Goal: Task Accomplishment & Management: Manage account settings

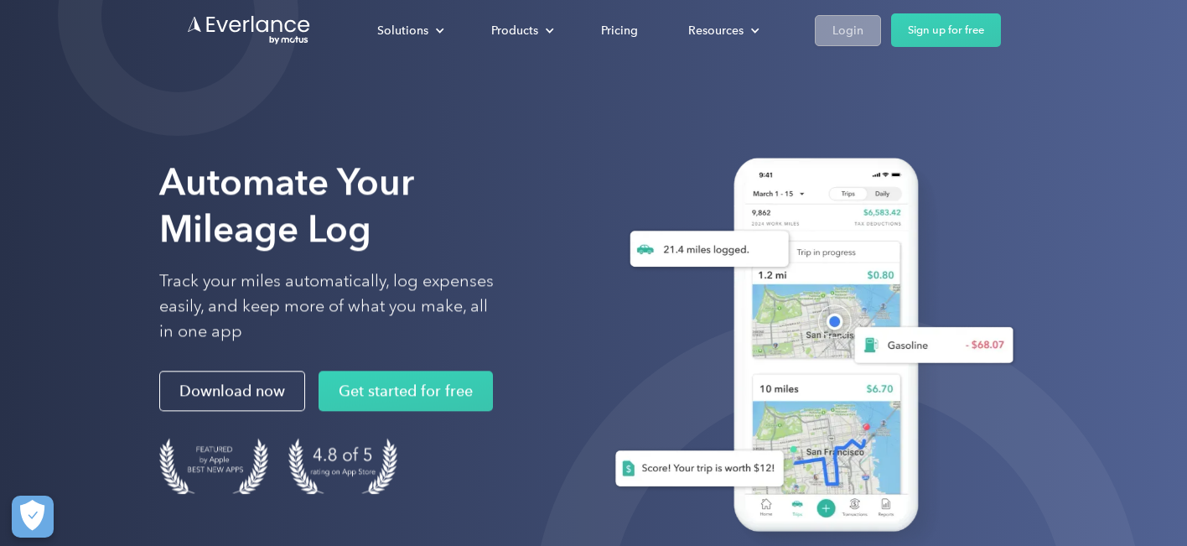
click at [854, 28] on div "Login" at bounding box center [847, 30] width 31 height 21
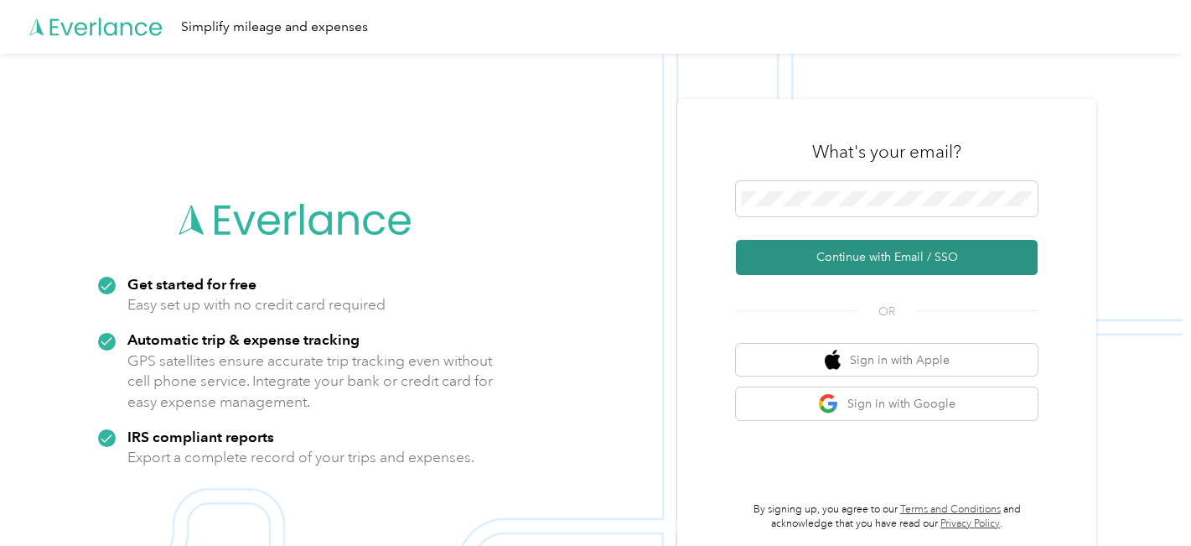
click at [862, 259] on button "Continue with Email / SSO" at bounding box center [887, 257] width 302 height 35
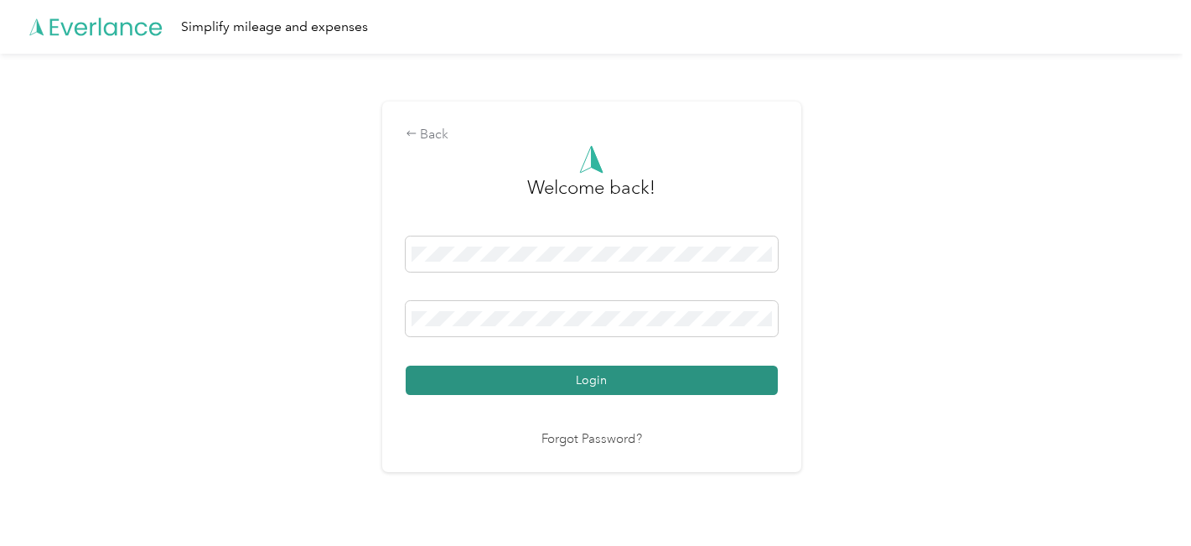
click at [574, 381] on button "Login" at bounding box center [592, 379] width 372 height 29
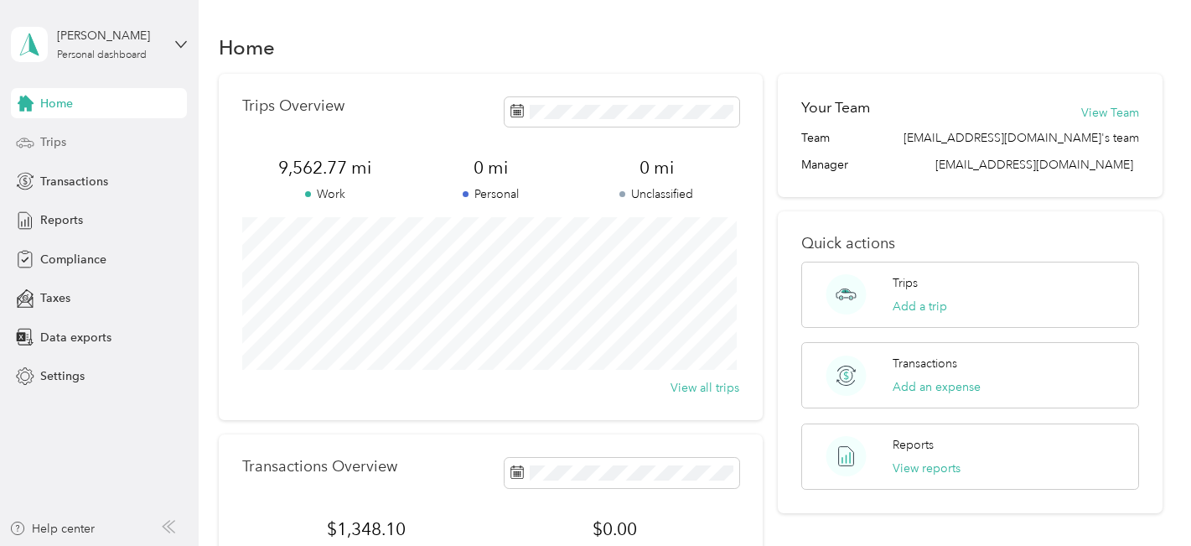
click at [44, 143] on span "Trips" at bounding box center [53, 142] width 26 height 18
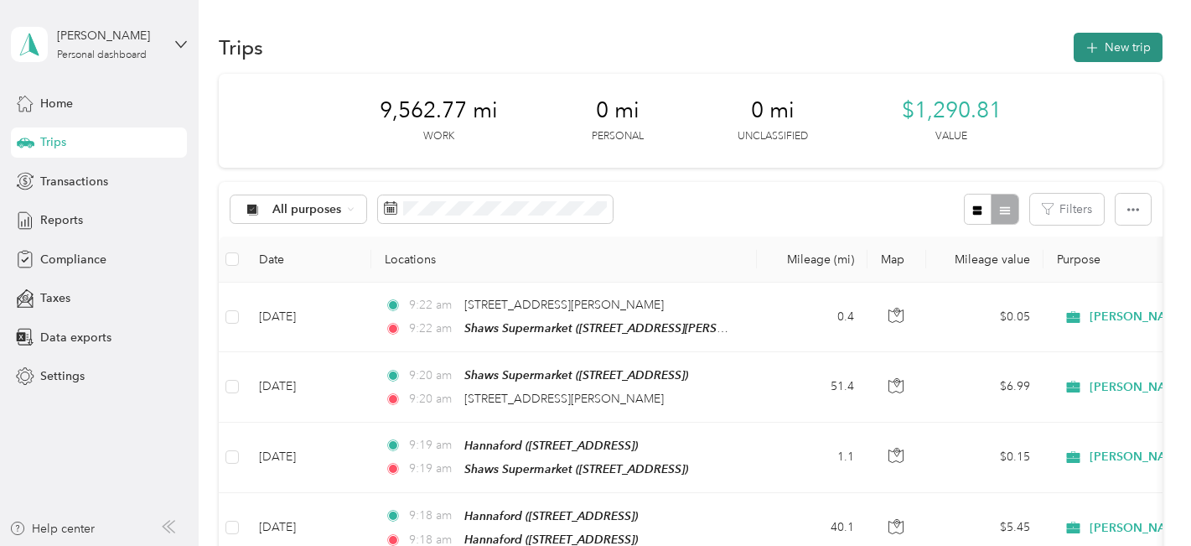
click at [1082, 44] on icon "button" at bounding box center [1091, 48] width 19 height 19
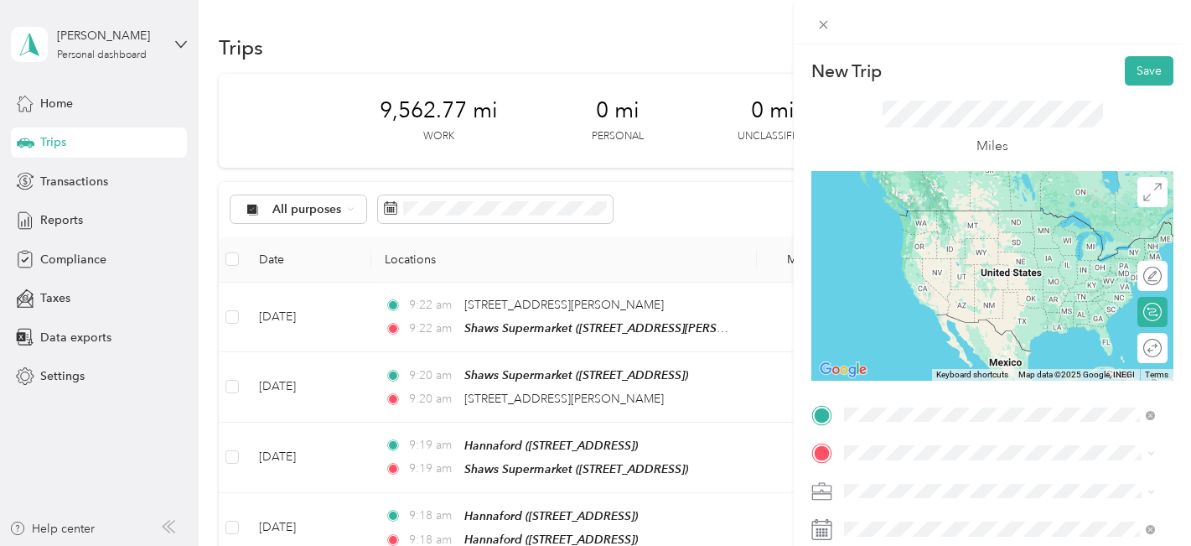
click at [974, 232] on div "TEAM Walgreens [STREET_ADDRESS]" at bounding box center [934, 229] width 116 height 41
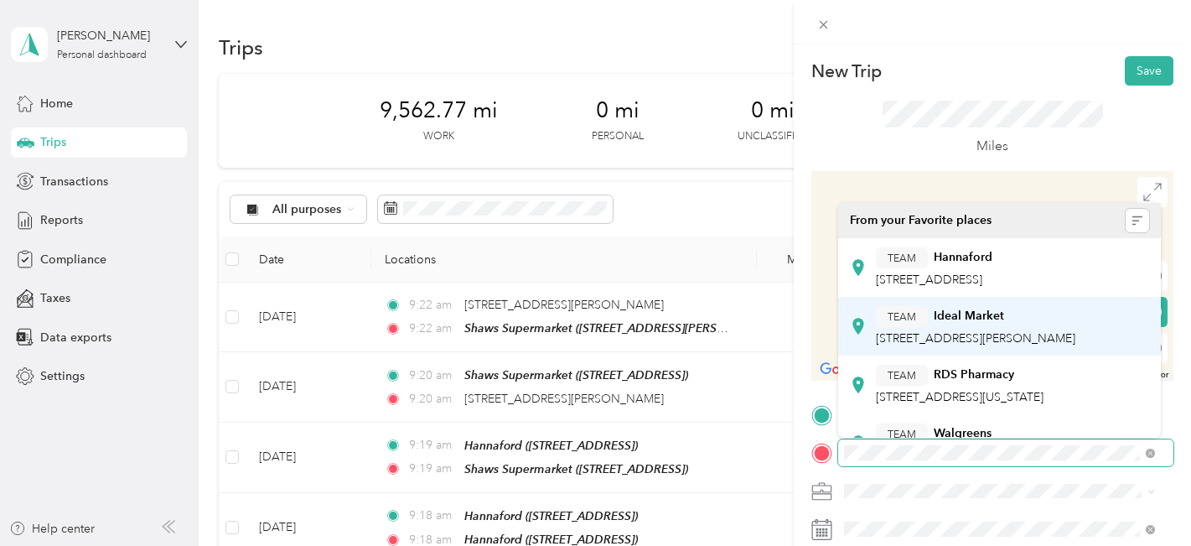
scroll to position [168, 0]
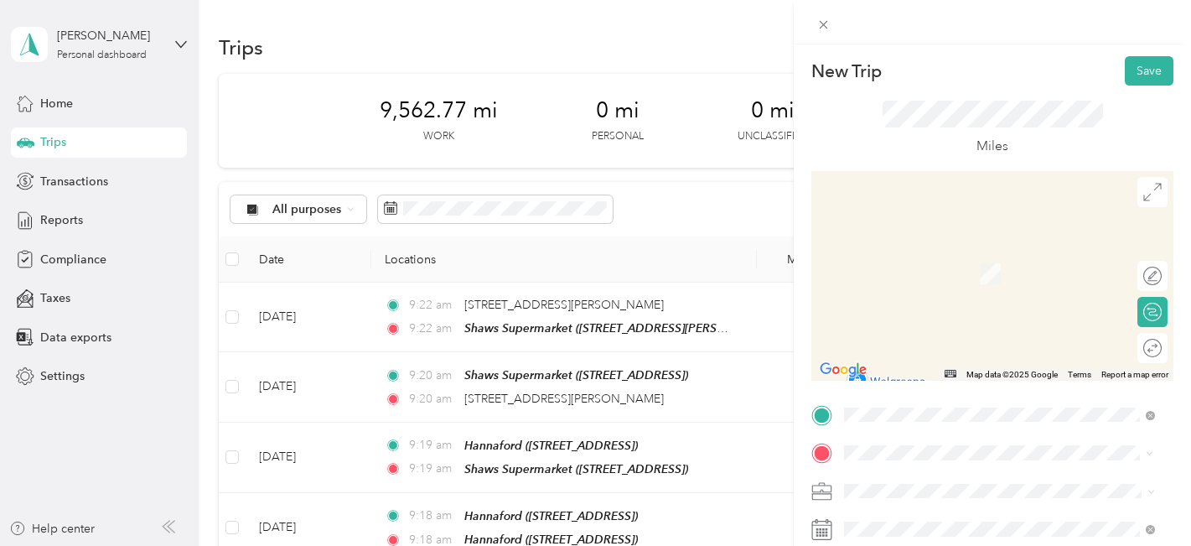
click at [922, 295] on span "[STREET_ADDRESS]" at bounding box center [929, 288] width 106 height 14
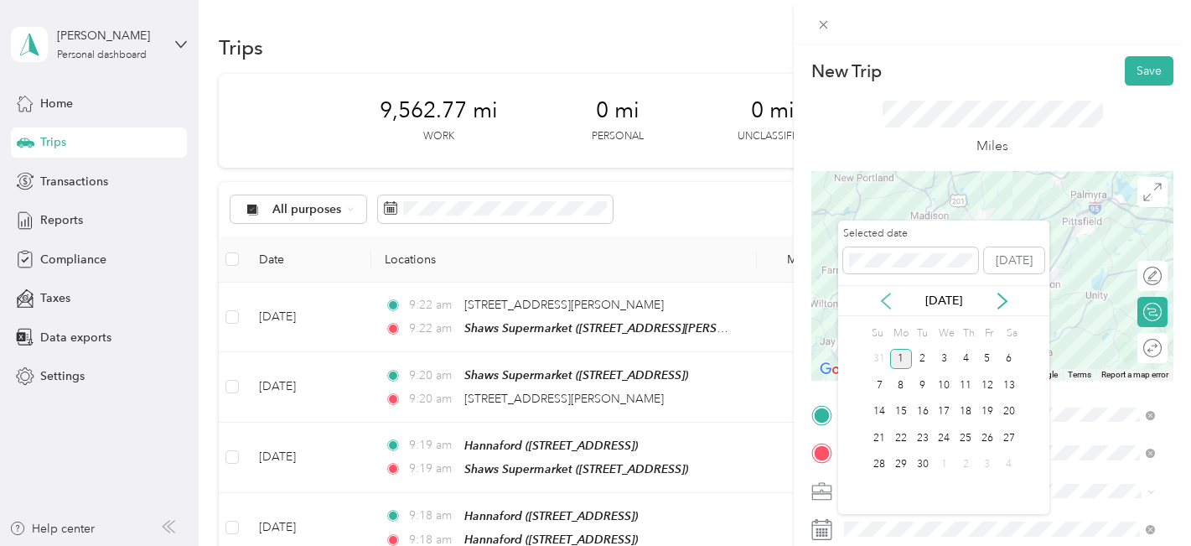
click at [887, 307] on icon at bounding box center [886, 301] width 17 height 17
click at [941, 438] on div "20" at bounding box center [944, 437] width 22 height 21
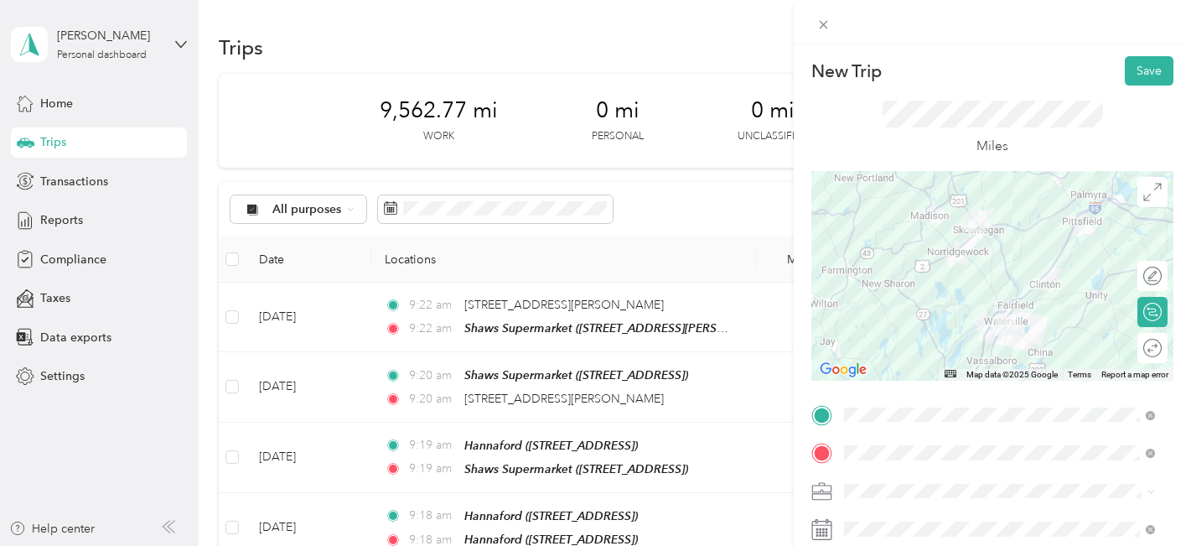
click at [941, 438] on div "20" at bounding box center [944, 435] width 22 height 21
click at [1134, 72] on button "Save" at bounding box center [1149, 70] width 49 height 29
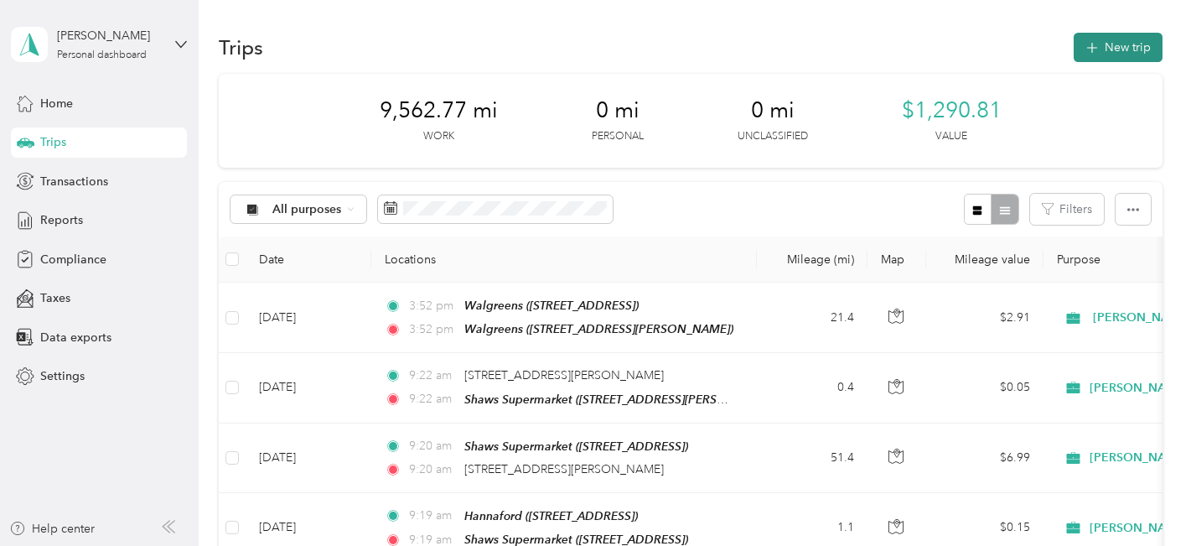
click at [1111, 45] on button "New trip" at bounding box center [1118, 47] width 89 height 29
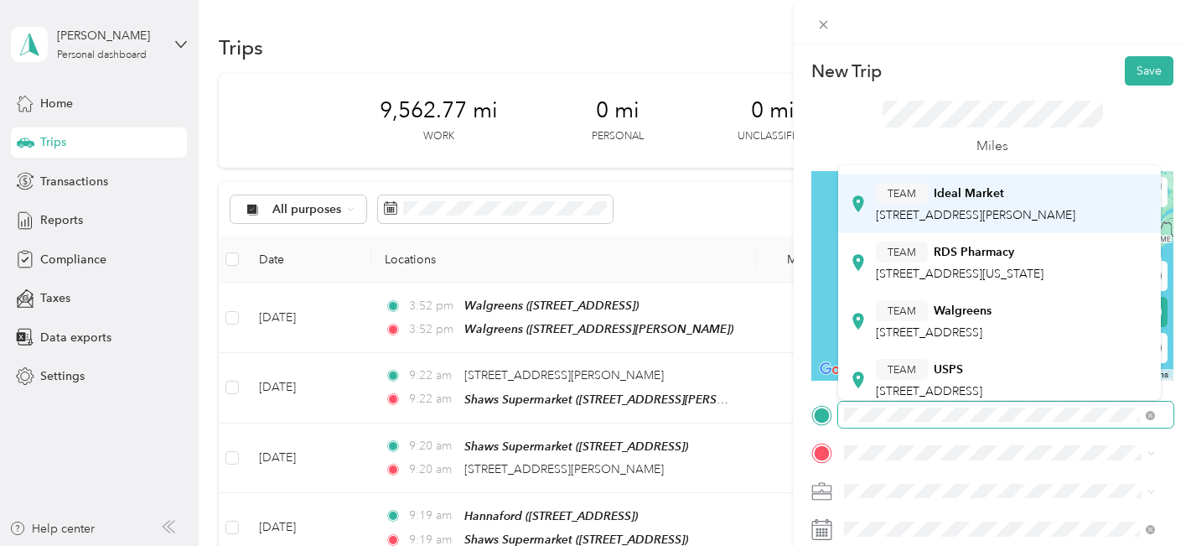
scroll to position [84, 0]
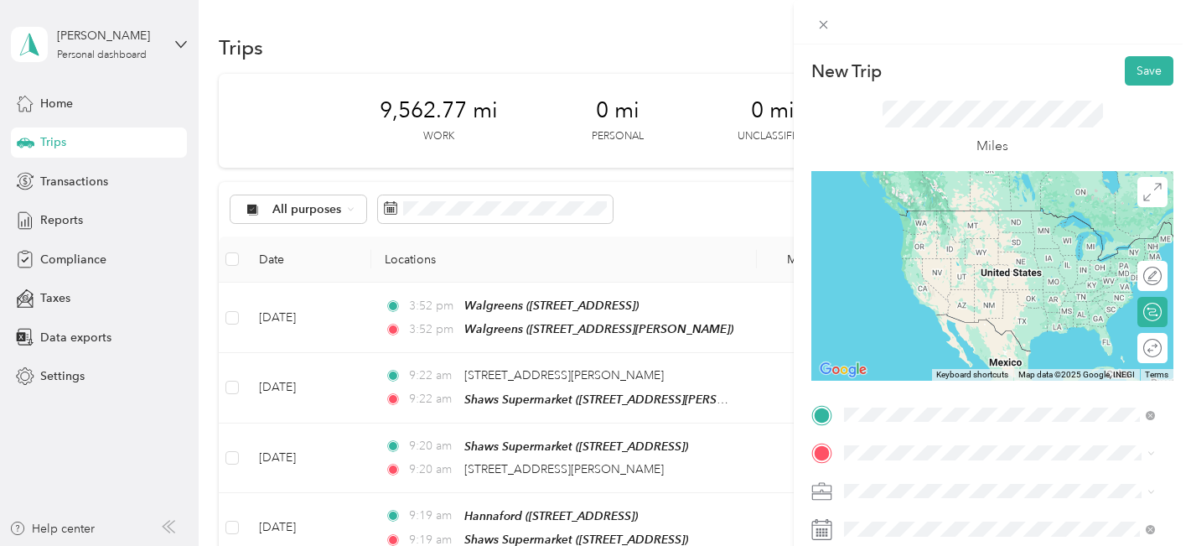
click at [902, 340] on span "[STREET_ADDRESS]" at bounding box center [929, 333] width 106 height 14
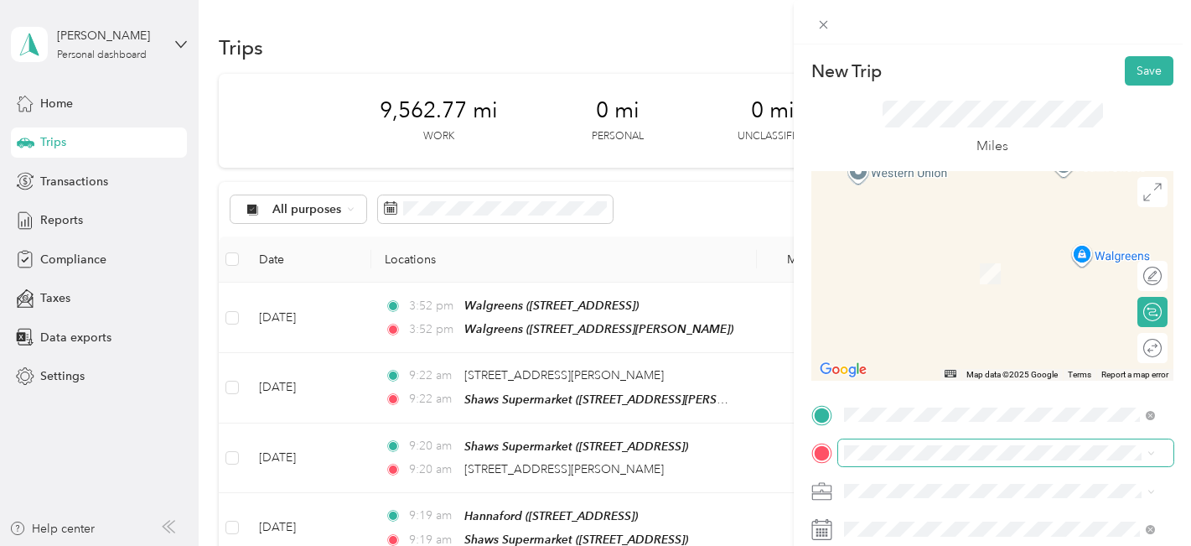
click at [843, 450] on span at bounding box center [1005, 452] width 335 height 27
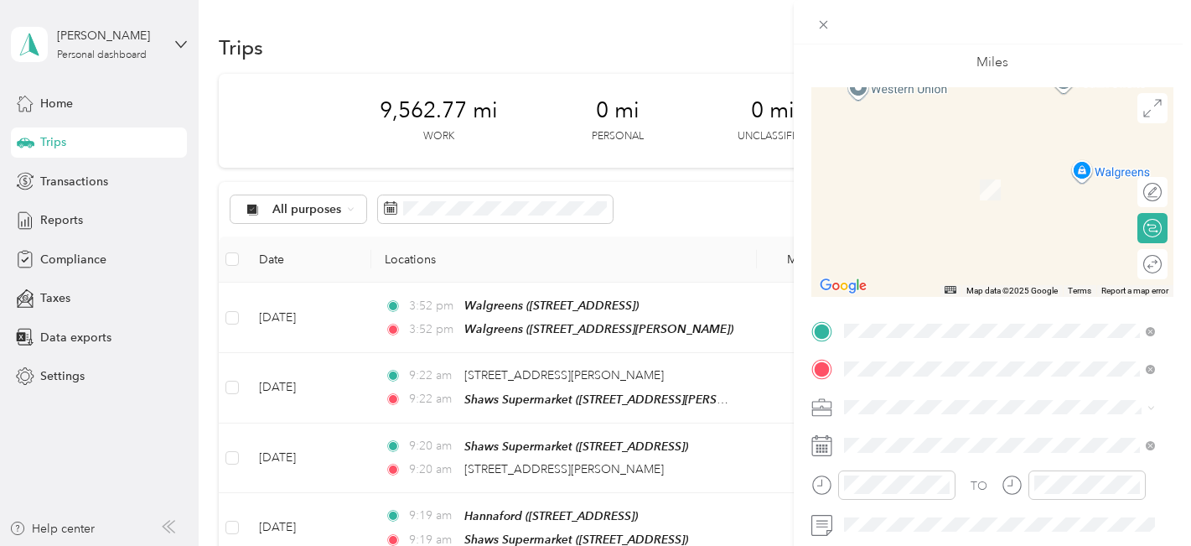
click at [950, 184] on div "TEAM Walgreens [STREET_ADDRESS]" at bounding box center [934, 183] width 116 height 41
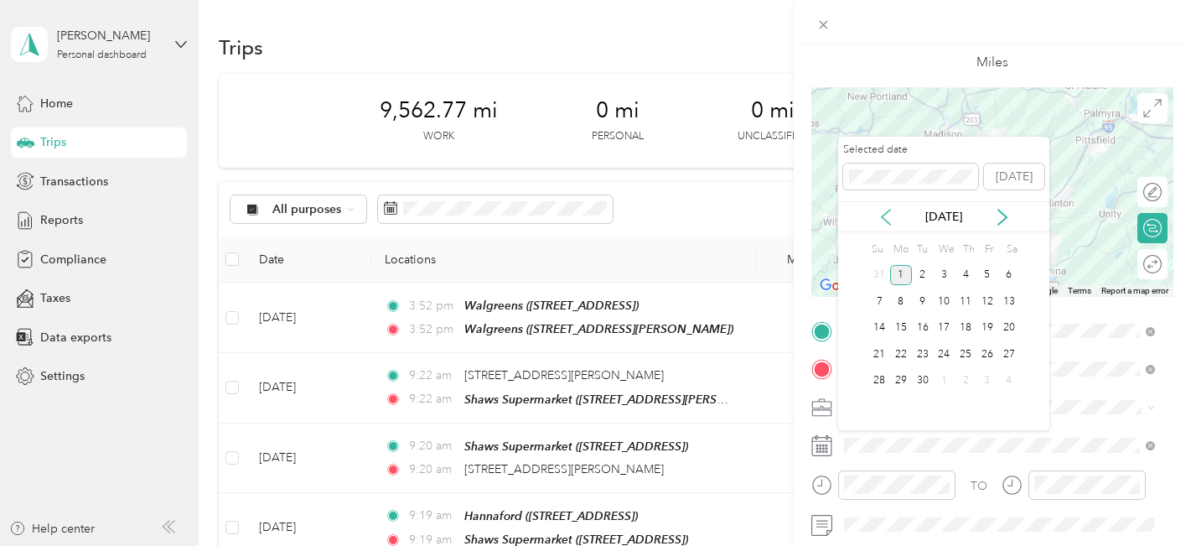
click at [889, 221] on icon at bounding box center [886, 217] width 17 height 17
click at [943, 356] on div "20" at bounding box center [944, 354] width 22 height 21
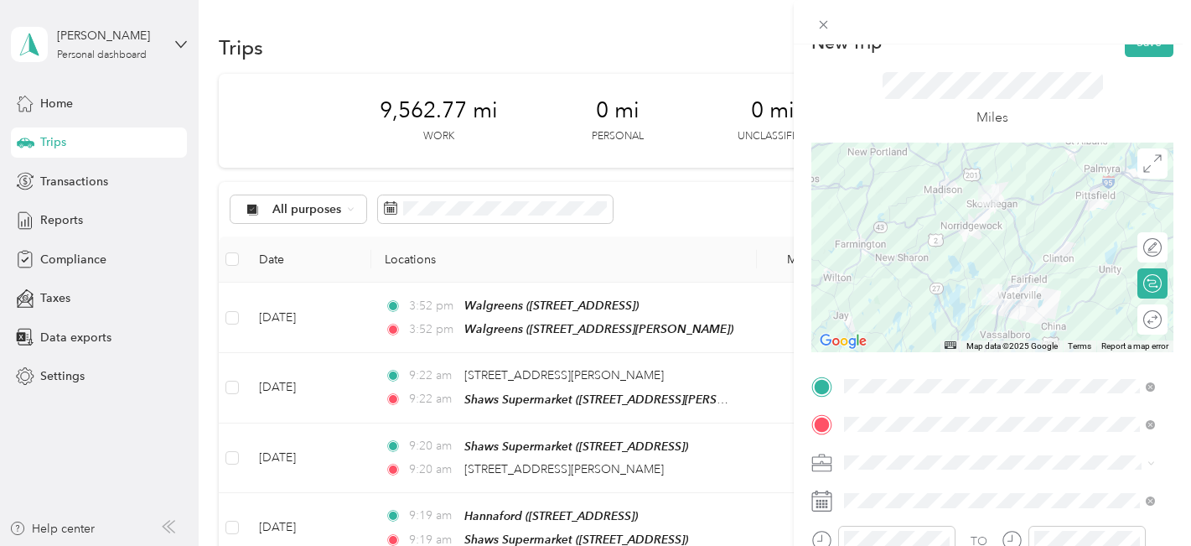
scroll to position [0, 0]
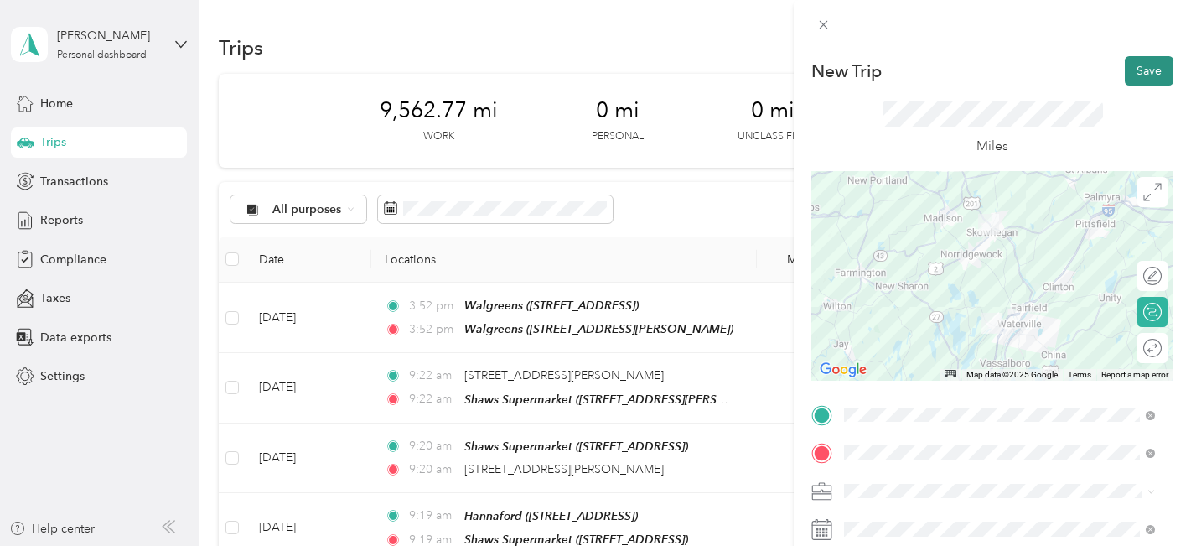
click at [1142, 65] on button "Save" at bounding box center [1149, 70] width 49 height 29
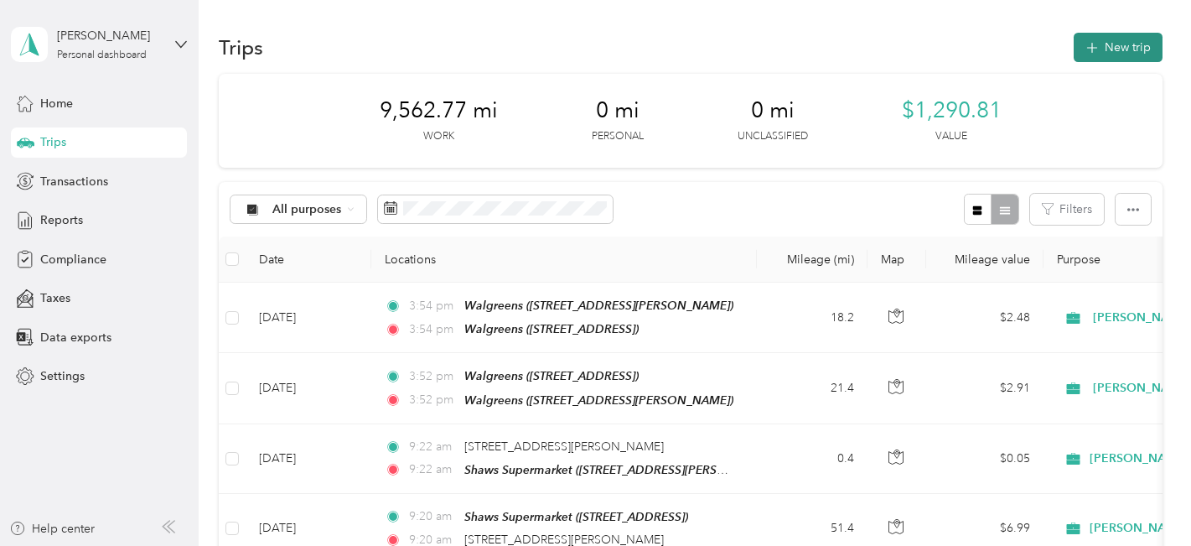
click at [1104, 42] on button "New trip" at bounding box center [1118, 47] width 89 height 29
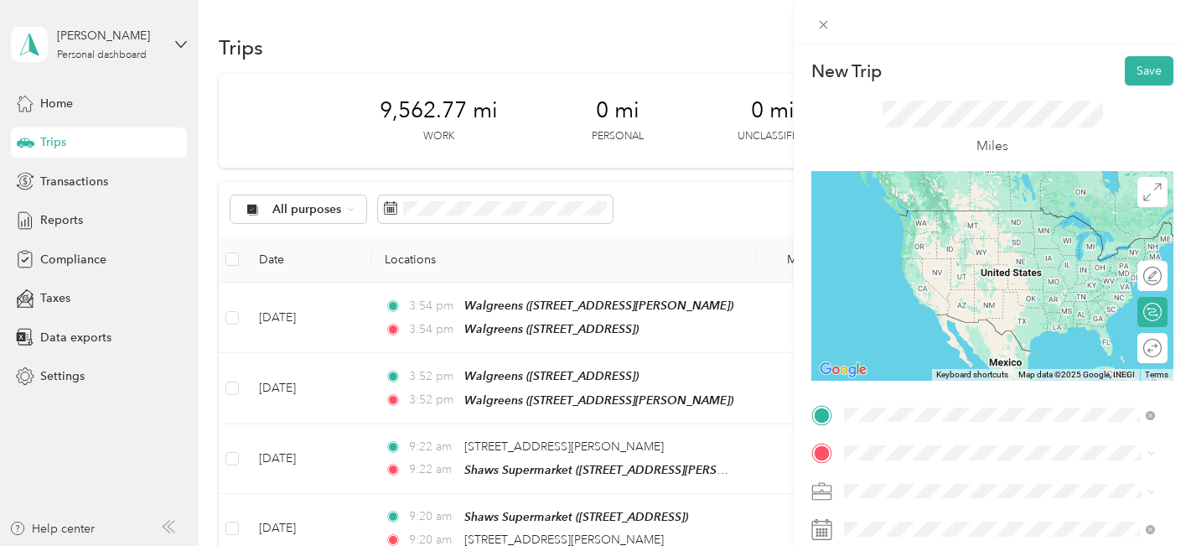
click at [929, 218] on div "TEAM Walgreens" at bounding box center [934, 219] width 116 height 21
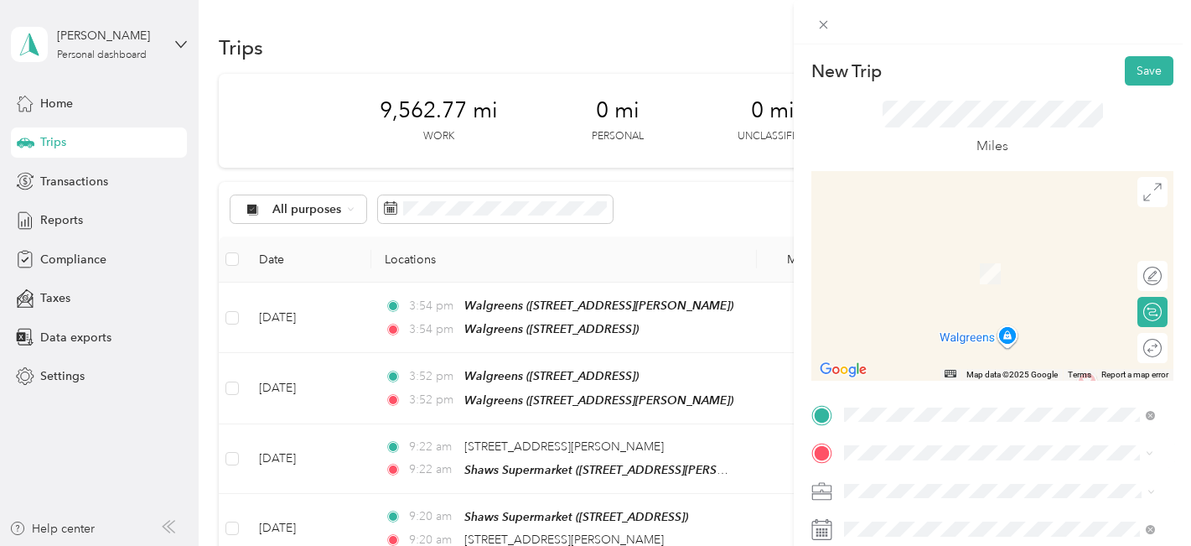
click at [931, 277] on span "[STREET_ADDRESS]" at bounding box center [929, 279] width 106 height 14
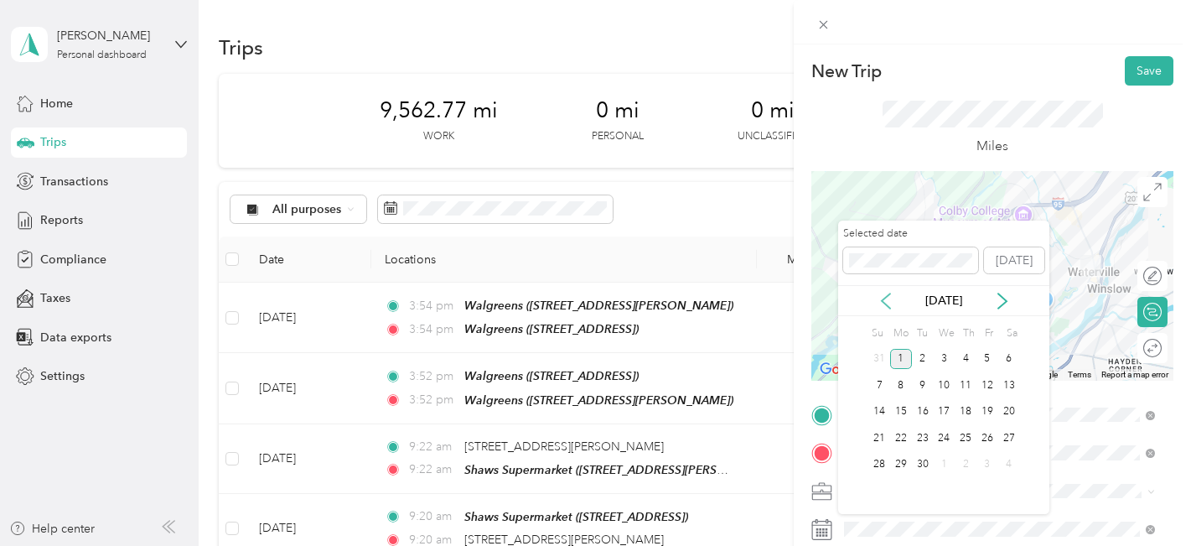
click at [885, 304] on icon at bounding box center [886, 300] width 8 height 15
click at [879, 436] on div "20" at bounding box center [879, 437] width 22 height 21
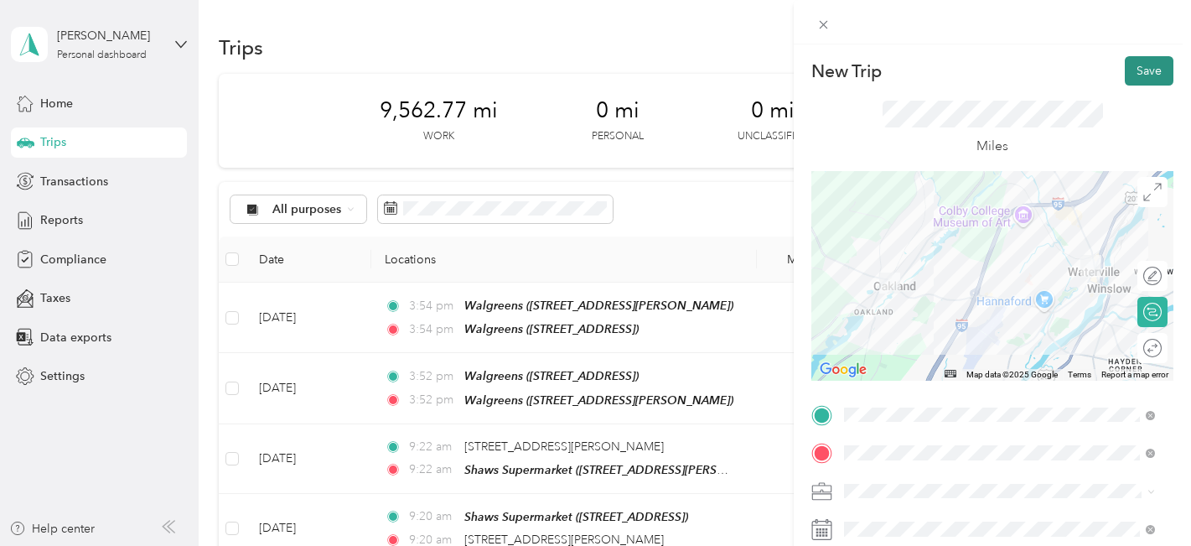
click at [1132, 69] on button "Save" at bounding box center [1149, 70] width 49 height 29
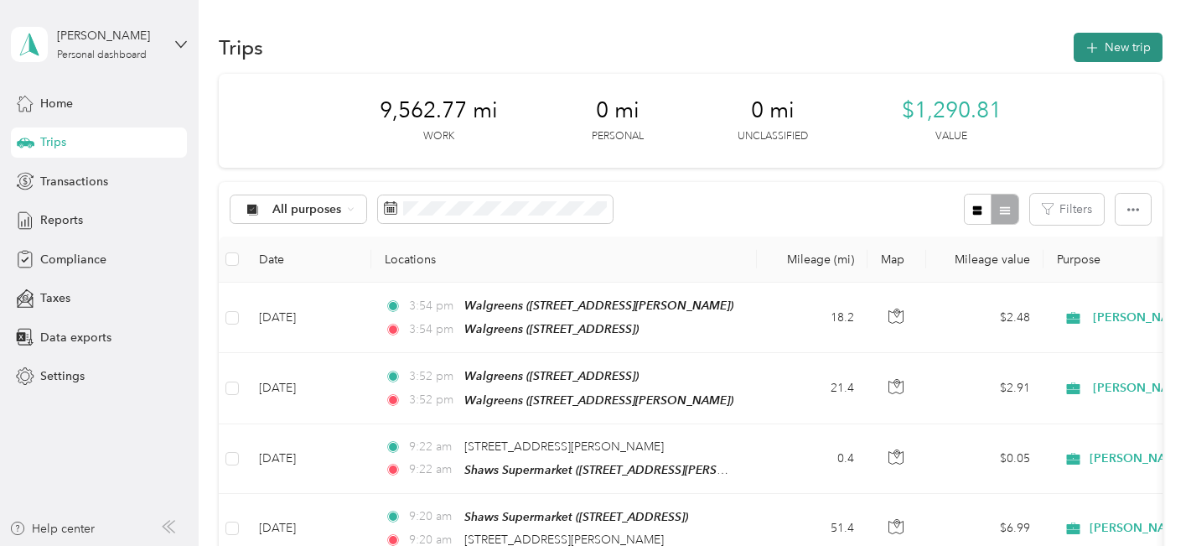
click at [1115, 44] on button "New trip" at bounding box center [1118, 47] width 89 height 29
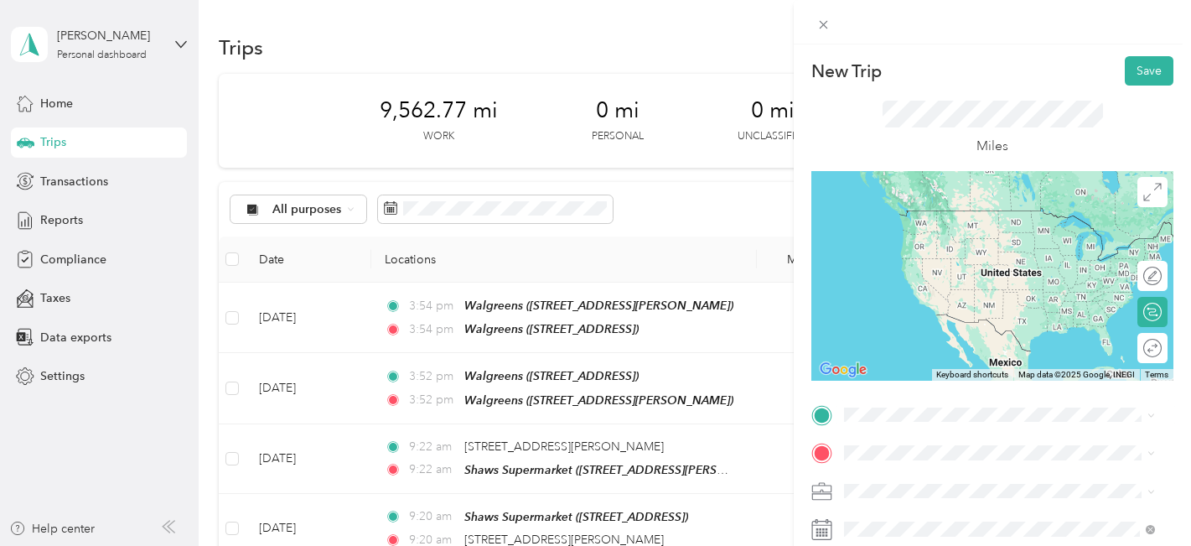
click at [957, 232] on div "TEAM Walgreens [STREET_ADDRESS][PERSON_NAME]" at bounding box center [975, 227] width 199 height 41
click at [957, 232] on span "[STREET_ADDRESS][PERSON_NAME]" at bounding box center [975, 239] width 199 height 14
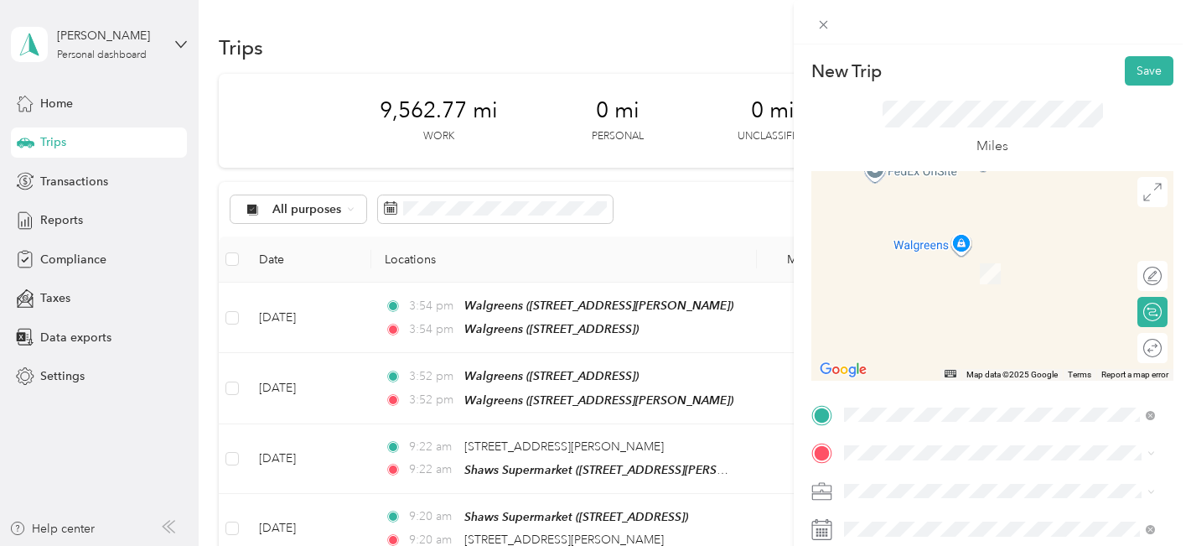
click at [740, 212] on div "New Trip Save This trip cannot be edited because it is either under review, app…" at bounding box center [595, 273] width 1191 height 546
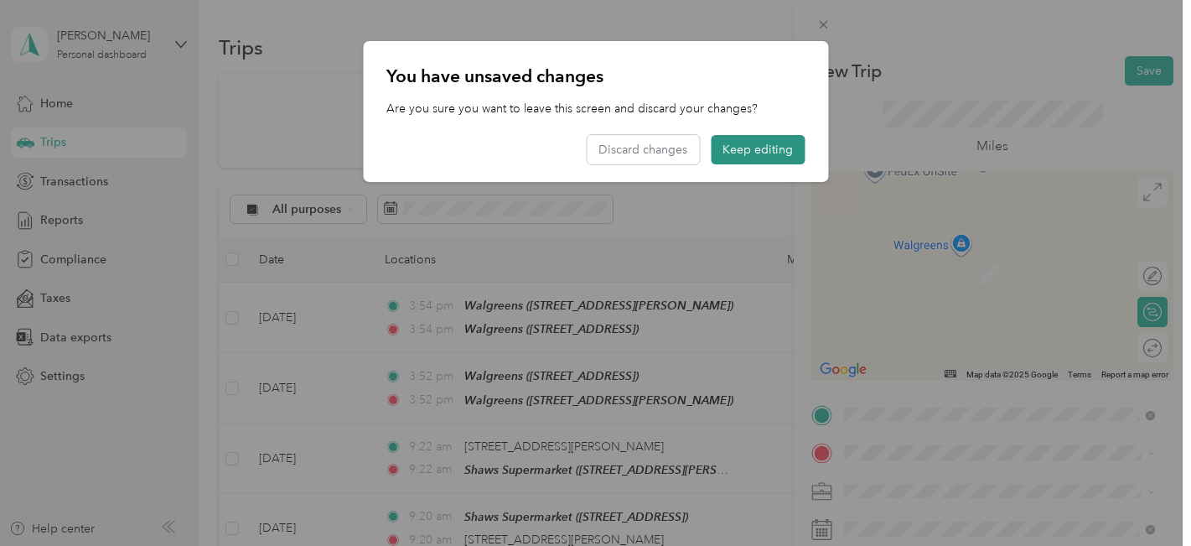
click at [766, 151] on button "Keep editing" at bounding box center [758, 149] width 94 height 29
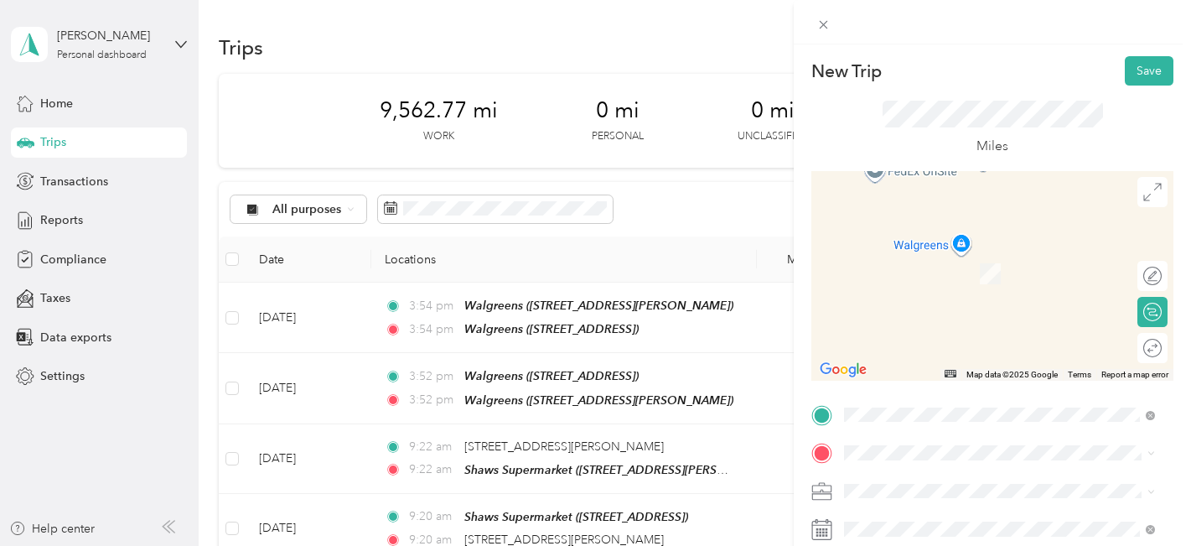
click at [766, 151] on button "Keep editing" at bounding box center [758, 148] width 94 height 29
click at [919, 264] on div "TEAM Walgreens [STREET_ADDRESS]" at bounding box center [934, 267] width 116 height 41
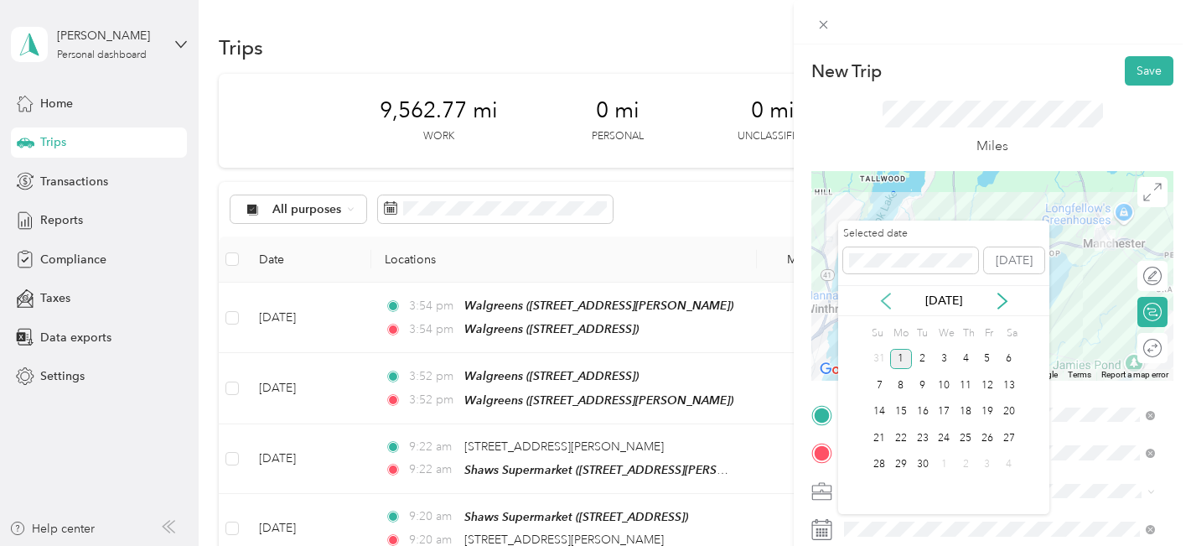
click at [888, 298] on icon at bounding box center [886, 301] width 17 height 17
click at [982, 445] on div "22" at bounding box center [987, 437] width 22 height 21
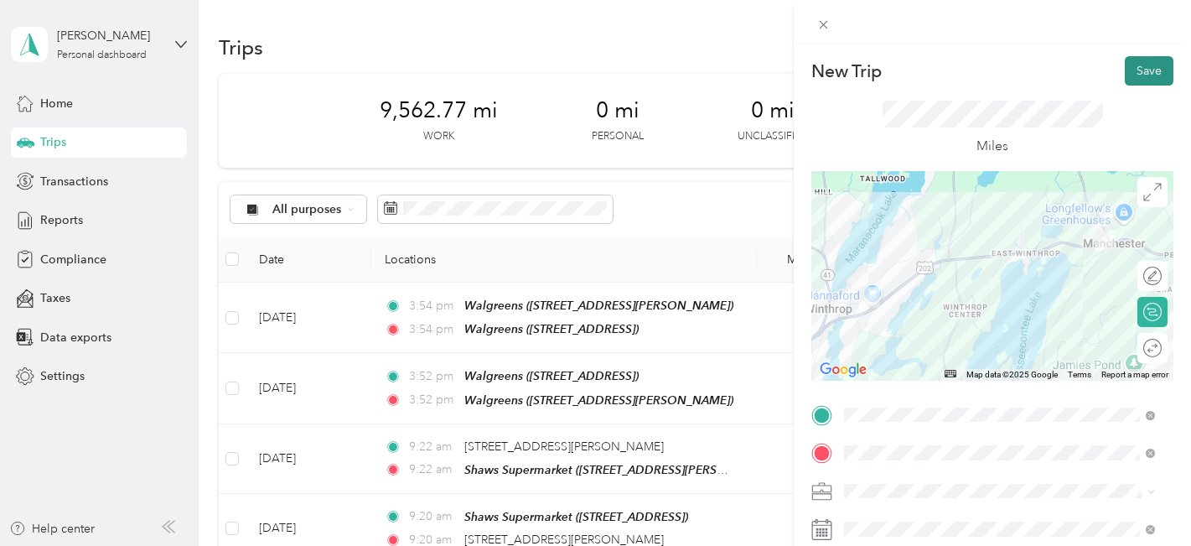
click at [1125, 69] on button "Save" at bounding box center [1149, 70] width 49 height 29
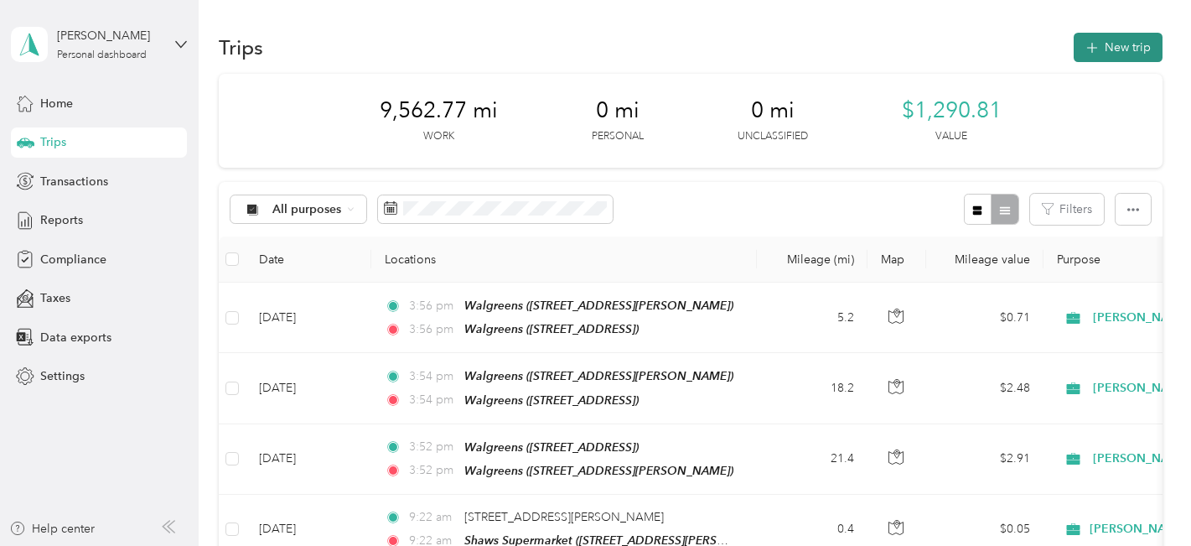
click at [1090, 41] on icon "button" at bounding box center [1091, 48] width 19 height 19
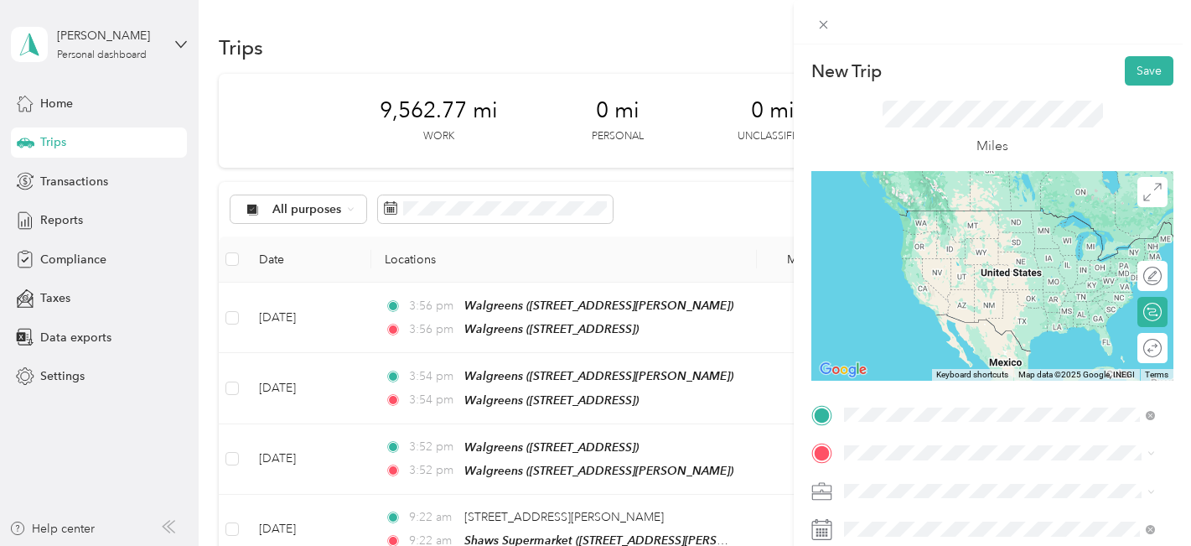
click at [921, 228] on div "TEAM Walgreens [STREET_ADDRESS]" at bounding box center [934, 229] width 116 height 41
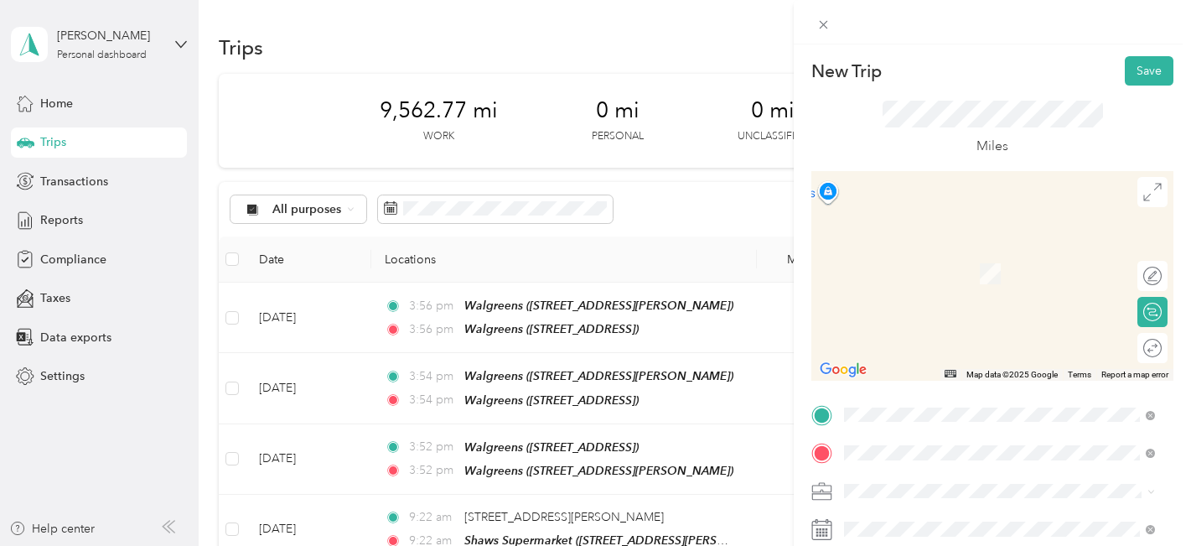
click at [886, 270] on div "TEAM Hannaford [STREET_ADDRESS][PERSON_NAME]" at bounding box center [975, 267] width 199 height 41
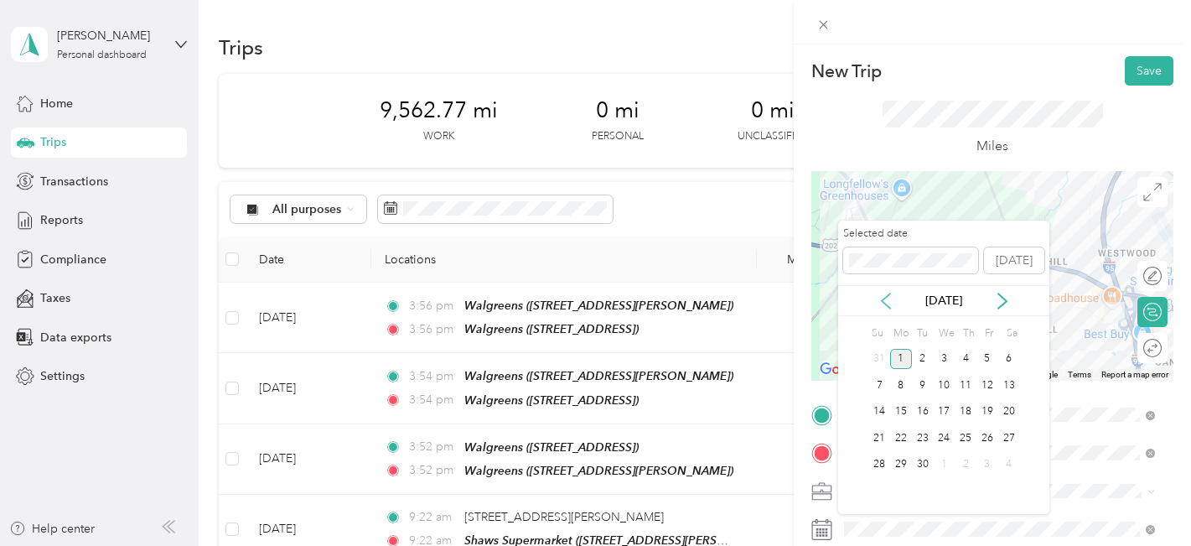
click at [886, 302] on icon at bounding box center [886, 301] width 17 height 17
click at [983, 440] on div "22" at bounding box center [987, 437] width 22 height 21
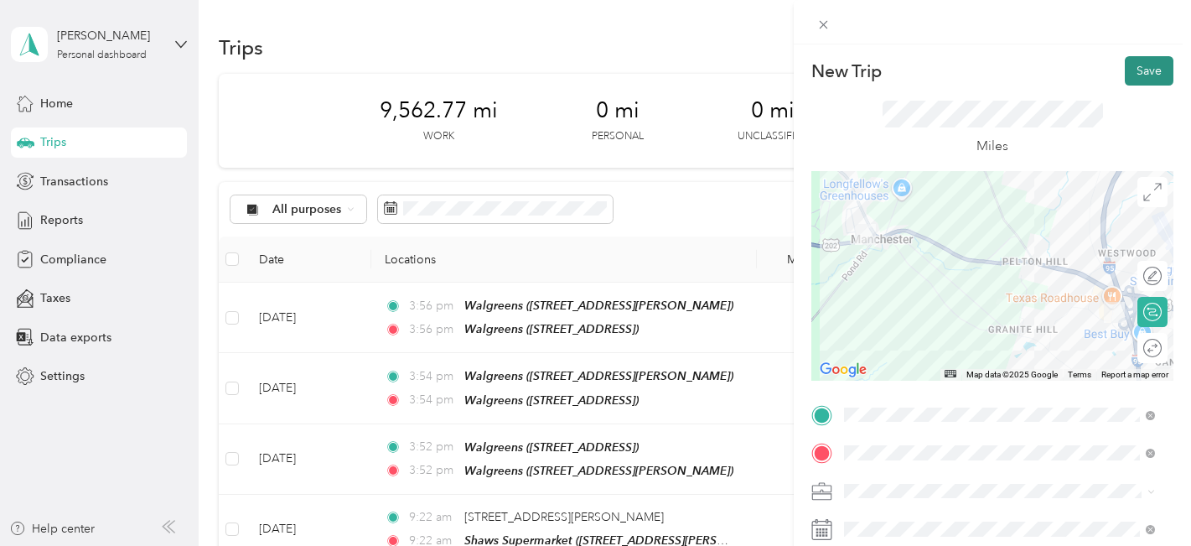
click at [1130, 73] on button "Save" at bounding box center [1149, 70] width 49 height 29
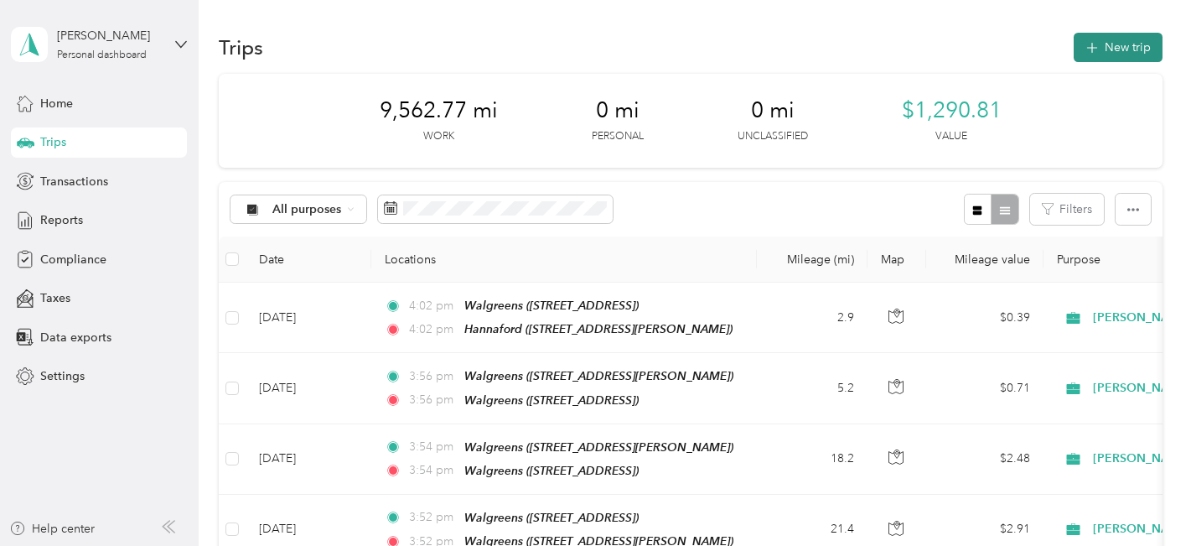
click at [1122, 47] on button "New trip" at bounding box center [1118, 47] width 89 height 29
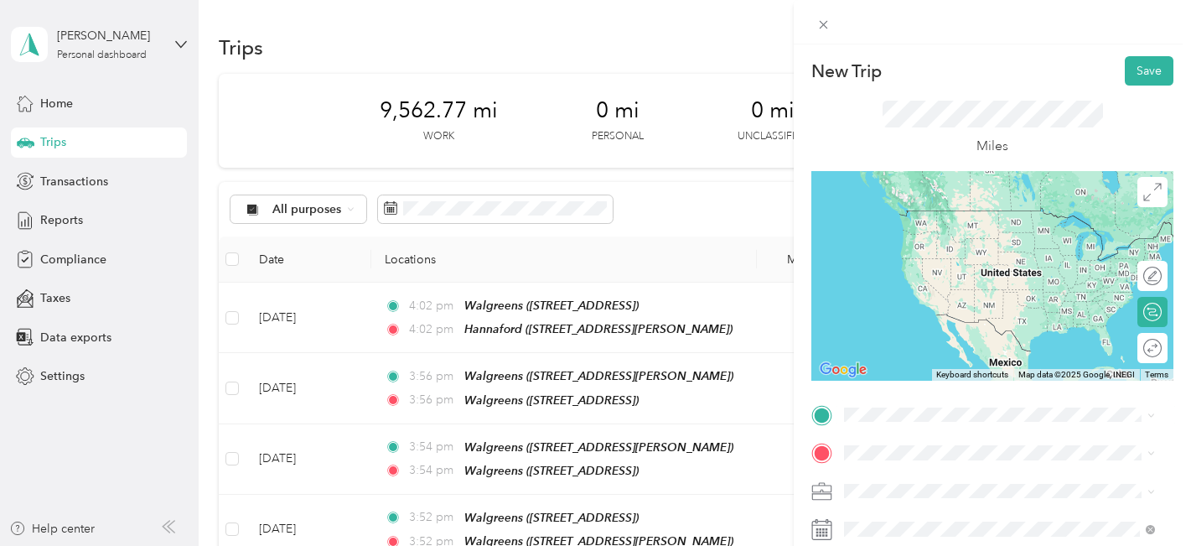
click at [917, 229] on div "TEAM Hannaford [STREET_ADDRESS][PERSON_NAME]" at bounding box center [975, 225] width 199 height 41
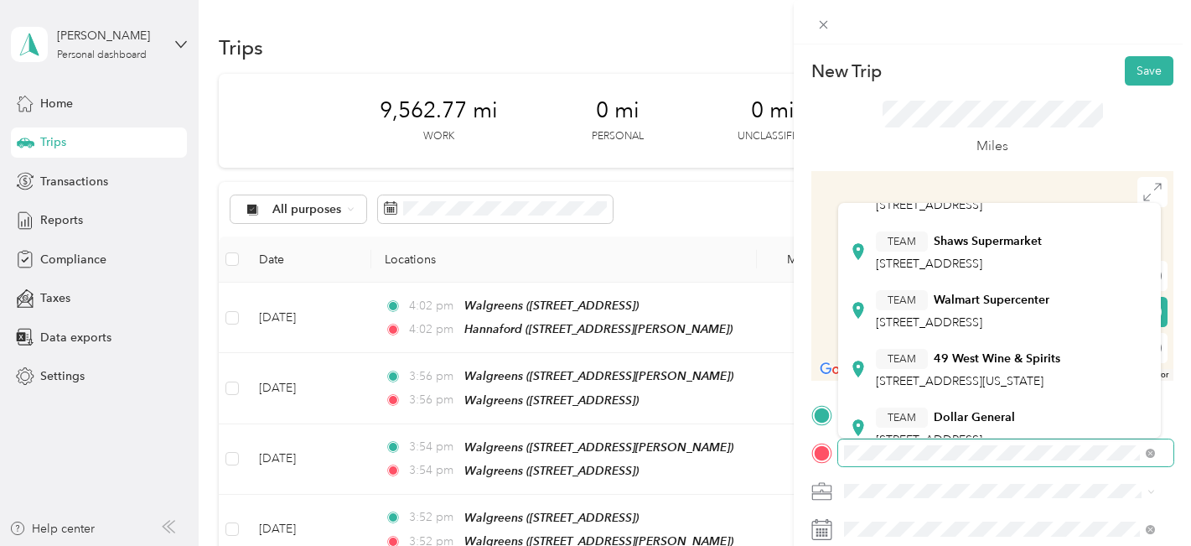
scroll to position [251, 0]
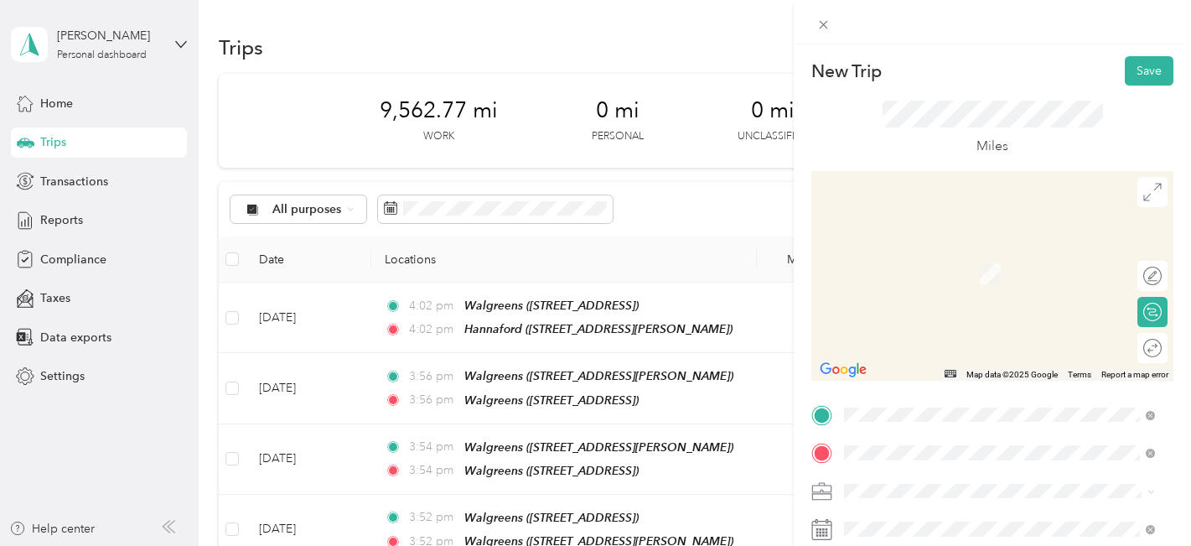
click at [958, 272] on div "TEAM Shaws Supermarket [STREET_ADDRESS]" at bounding box center [959, 250] width 166 height 41
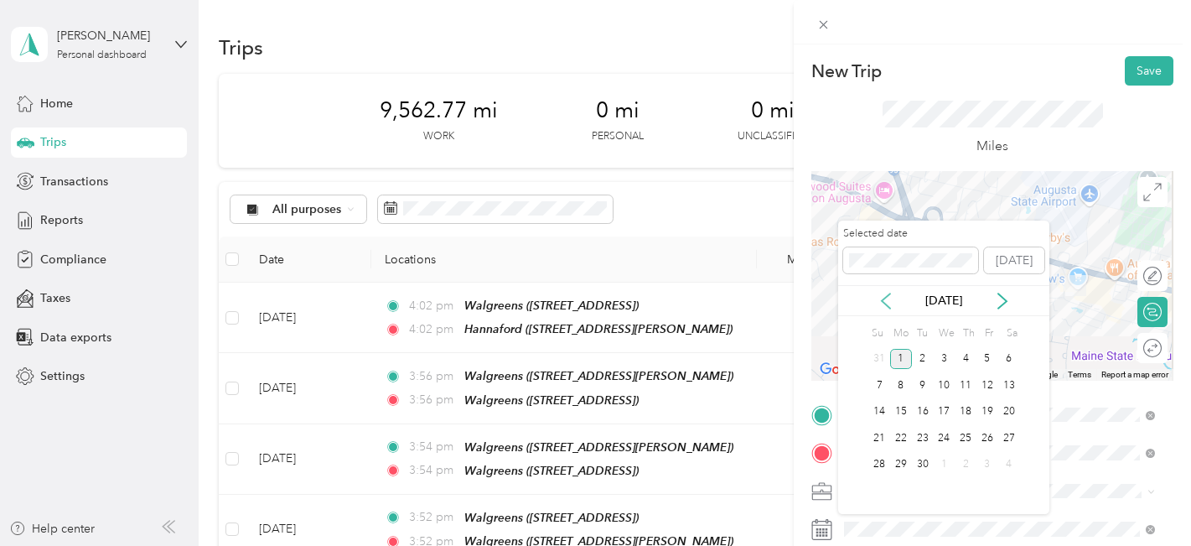
click at [886, 305] on icon at bounding box center [886, 300] width 8 height 15
click at [983, 433] on div "22" at bounding box center [987, 437] width 22 height 21
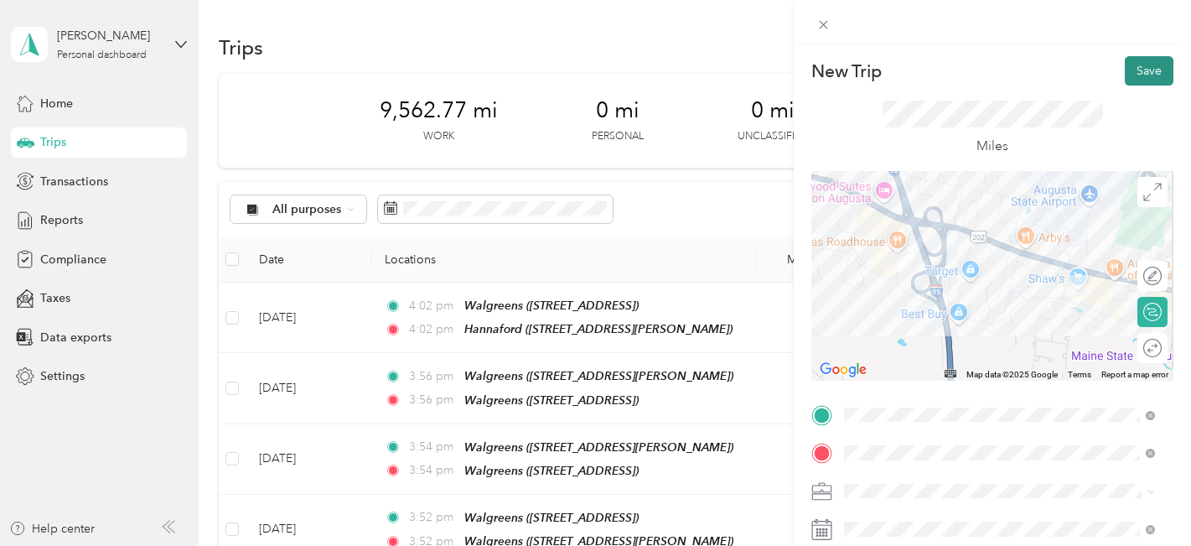
click at [1136, 80] on button "Save" at bounding box center [1149, 70] width 49 height 29
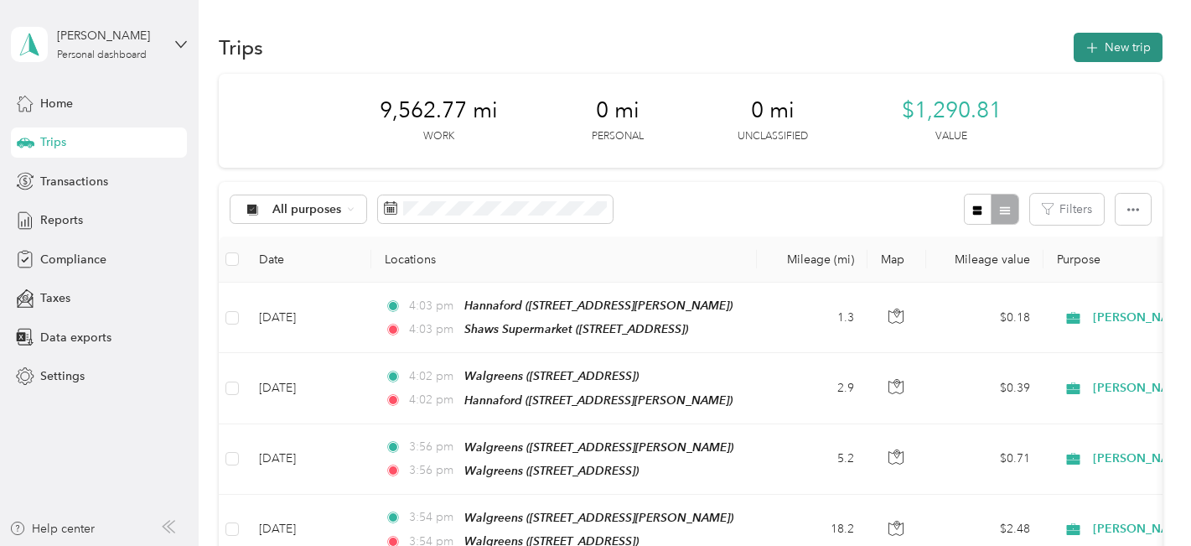
click at [1094, 51] on icon "button" at bounding box center [1091, 48] width 19 height 19
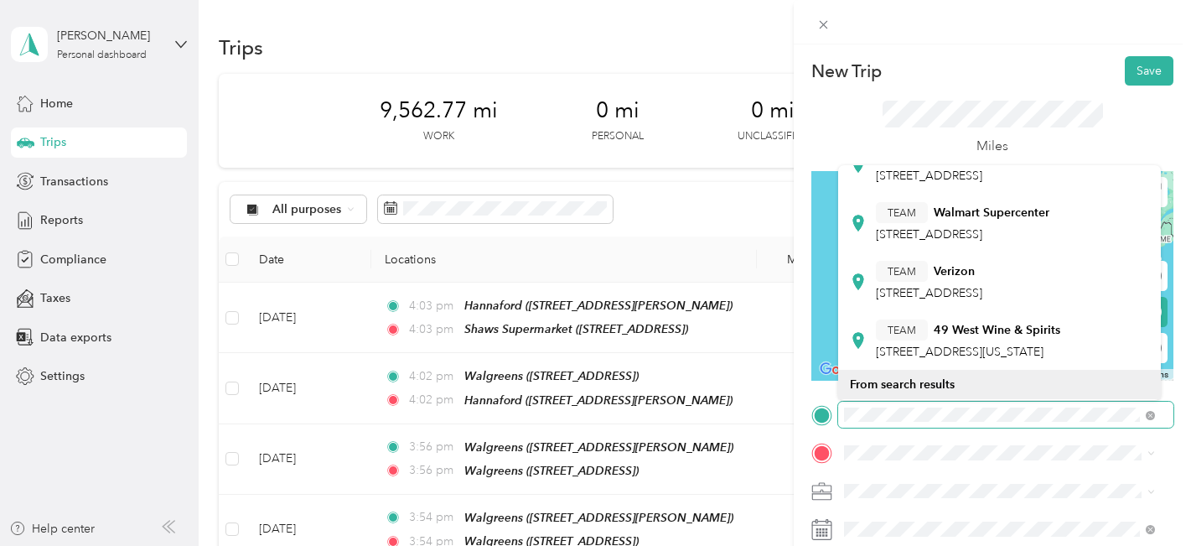
scroll to position [419, 0]
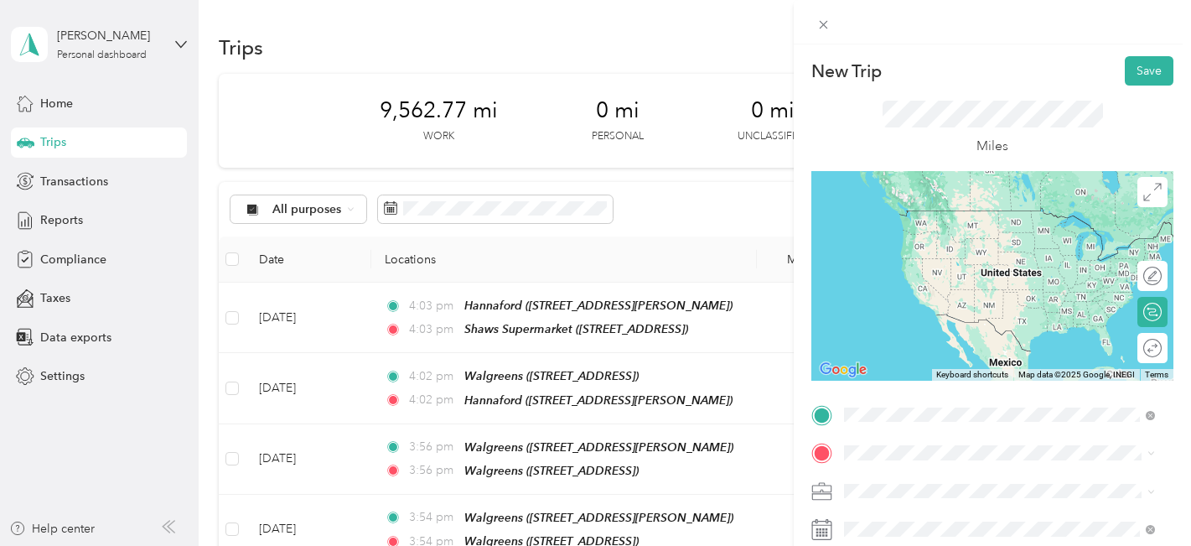
click at [945, 181] on span "[STREET_ADDRESS]" at bounding box center [929, 174] width 106 height 14
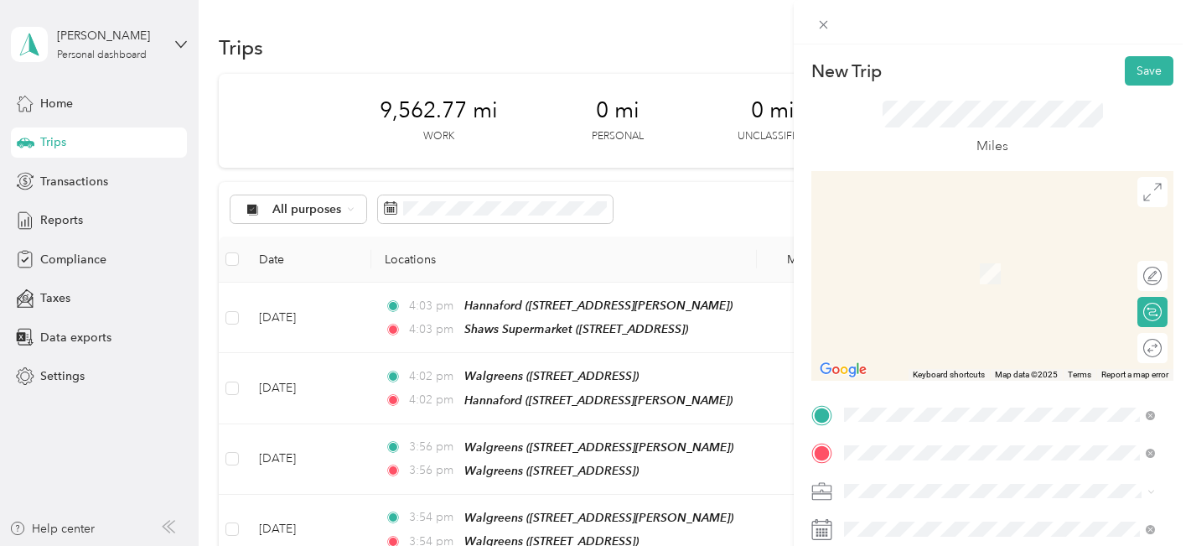
click at [951, 263] on strong "Hannaford" at bounding box center [963, 257] width 59 height 15
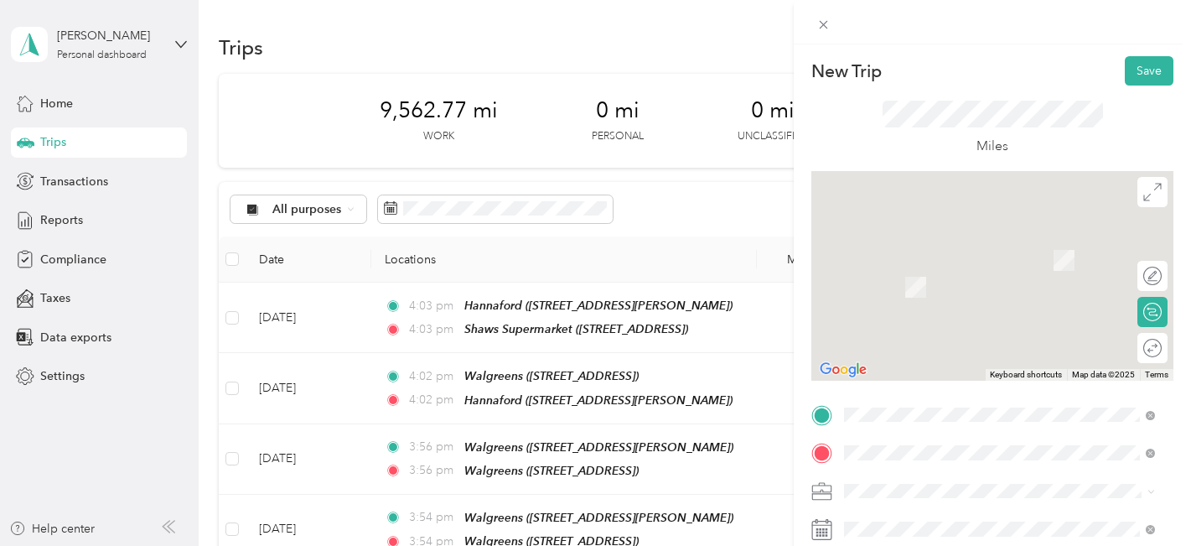
click at [951, 263] on div "TEAM Hannaford [STREET_ADDRESS]" at bounding box center [934, 261] width 116 height 41
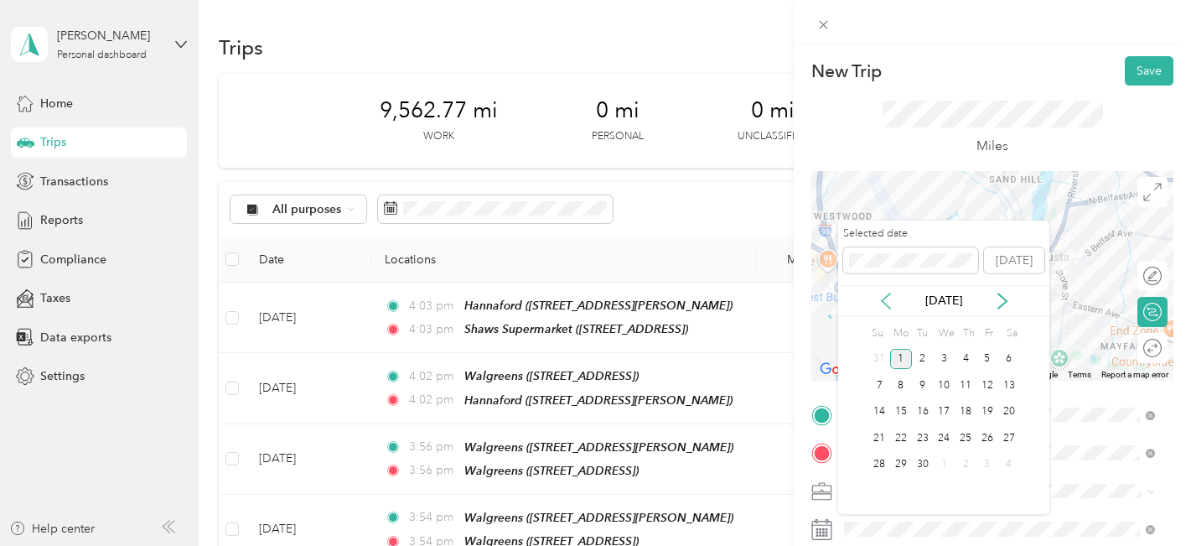
click at [884, 304] on icon at bounding box center [886, 301] width 17 height 17
click at [986, 435] on div "22" at bounding box center [987, 437] width 22 height 21
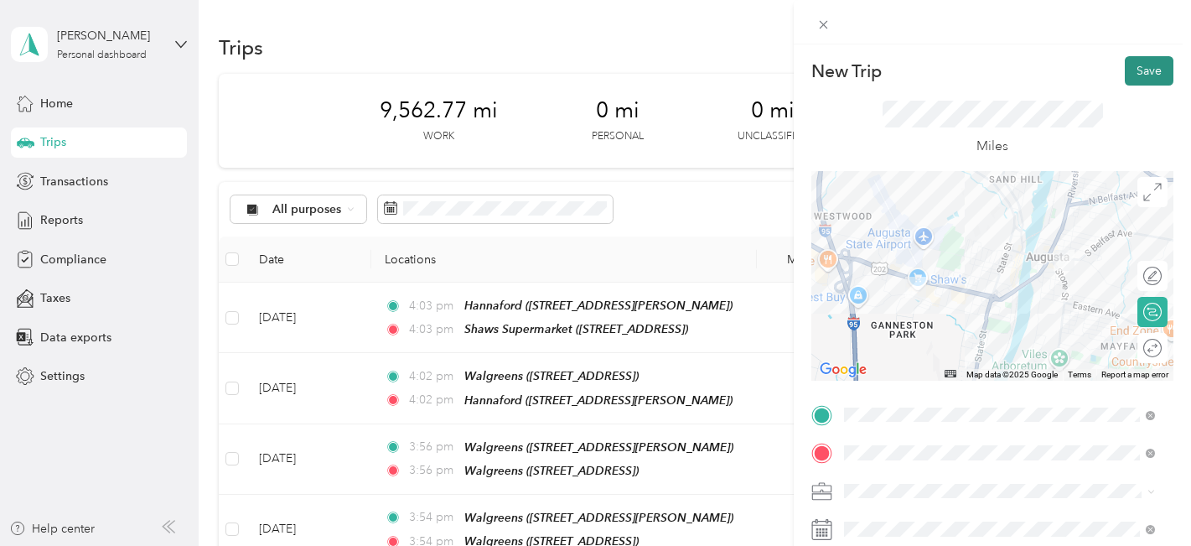
click at [1131, 71] on button "Save" at bounding box center [1149, 70] width 49 height 29
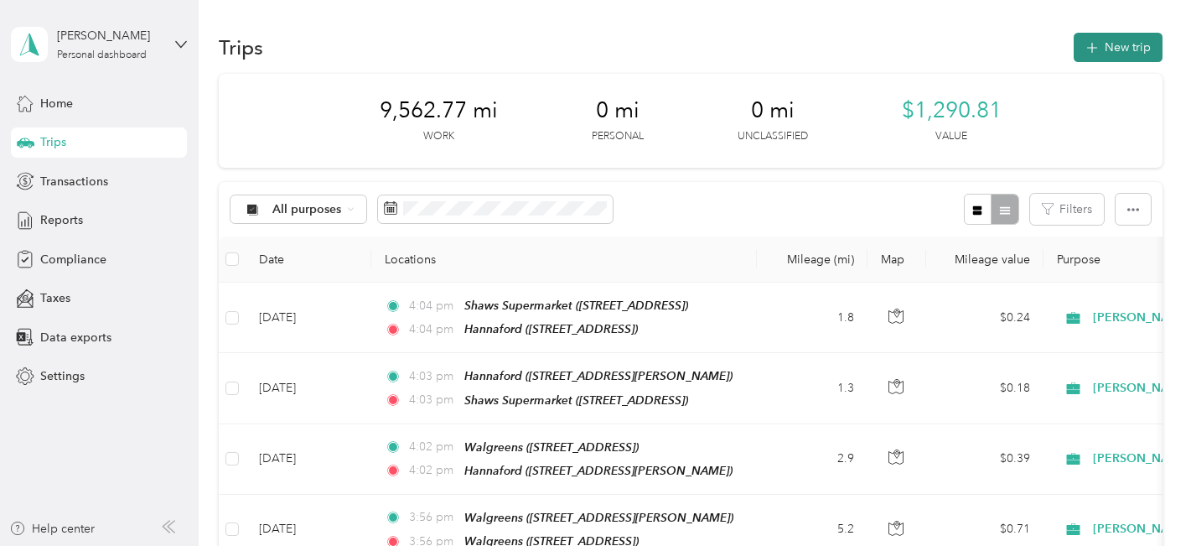
click at [1094, 49] on icon "button" at bounding box center [1091, 48] width 19 height 19
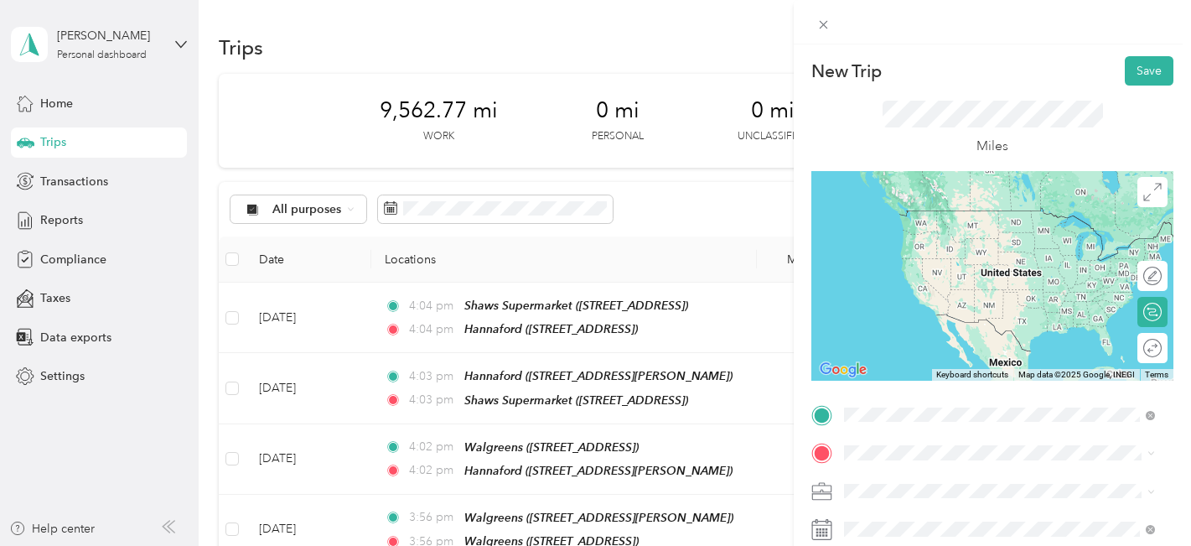
click at [914, 237] on span "[STREET_ADDRESS]" at bounding box center [929, 241] width 106 height 14
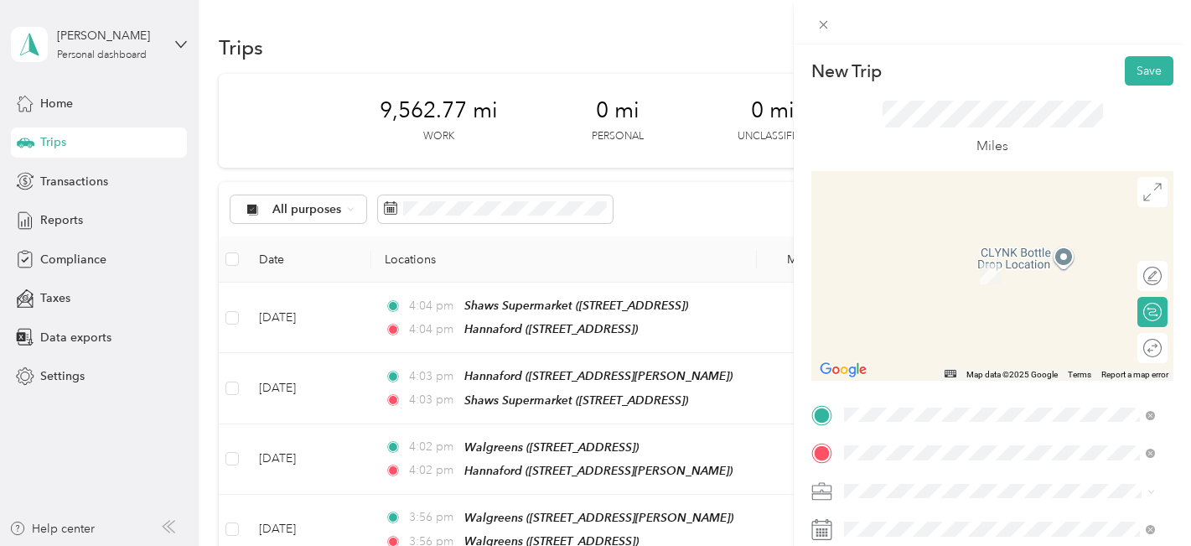
click at [896, 404] on span "[STREET_ADDRESS][US_STATE]" at bounding box center [960, 401] width 168 height 15
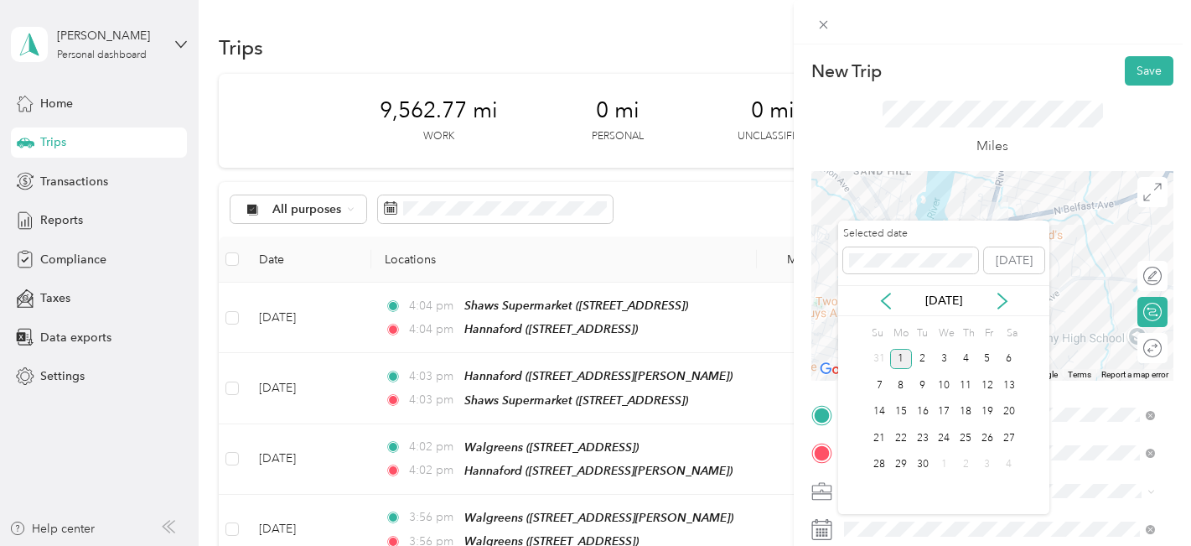
click at [883, 309] on div "[DATE]" at bounding box center [943, 300] width 211 height 31
click at [885, 301] on icon at bounding box center [886, 301] width 17 height 17
click at [996, 301] on icon at bounding box center [1002, 301] width 17 height 17
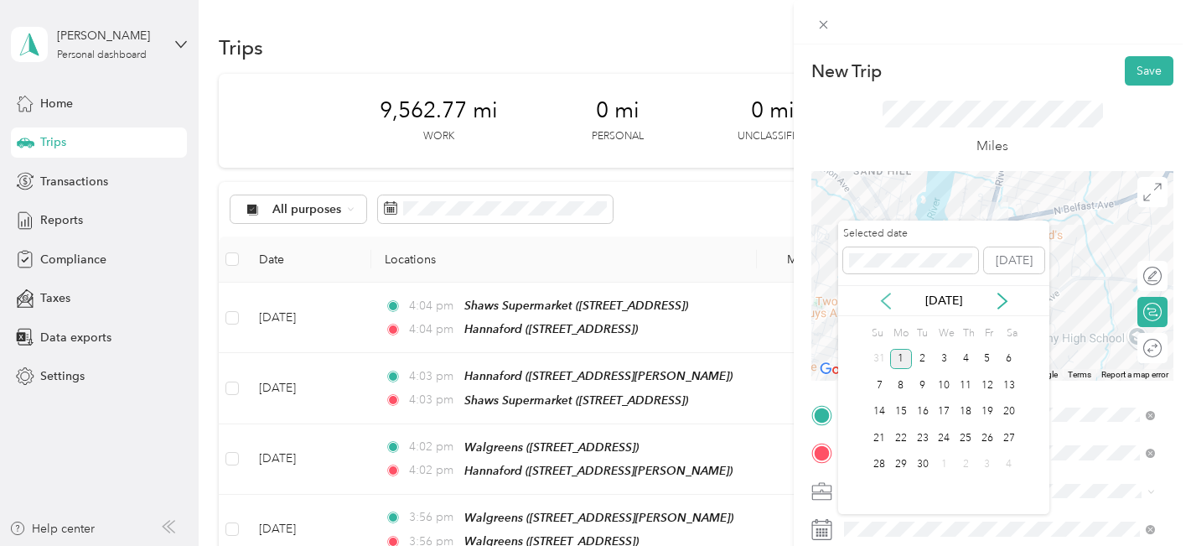
click at [887, 303] on icon at bounding box center [886, 301] width 17 height 17
click at [983, 433] on div "22" at bounding box center [987, 437] width 22 height 21
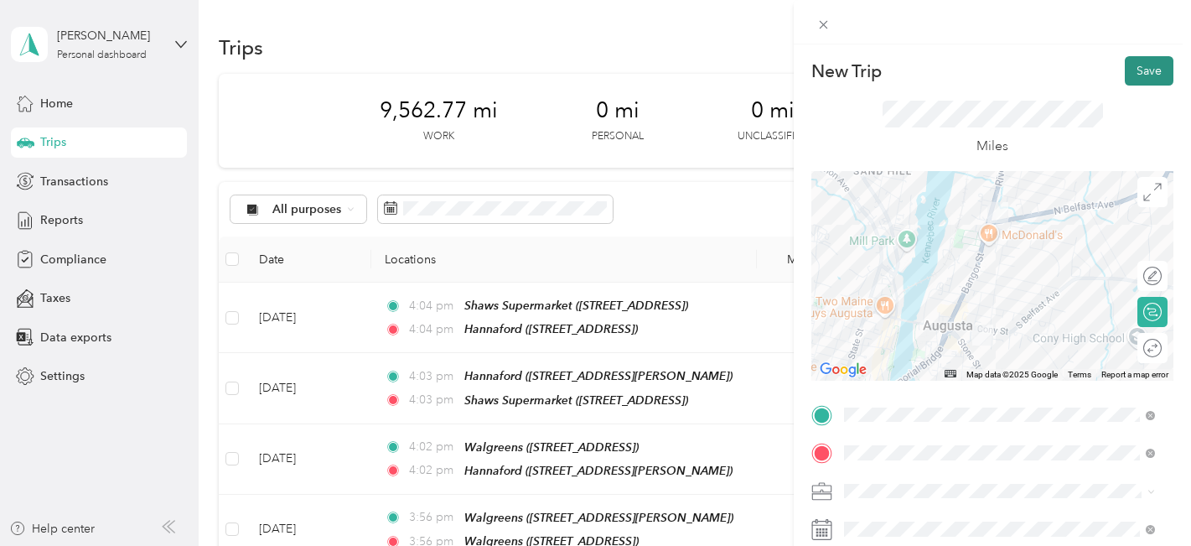
click at [1145, 69] on button "Save" at bounding box center [1149, 70] width 49 height 29
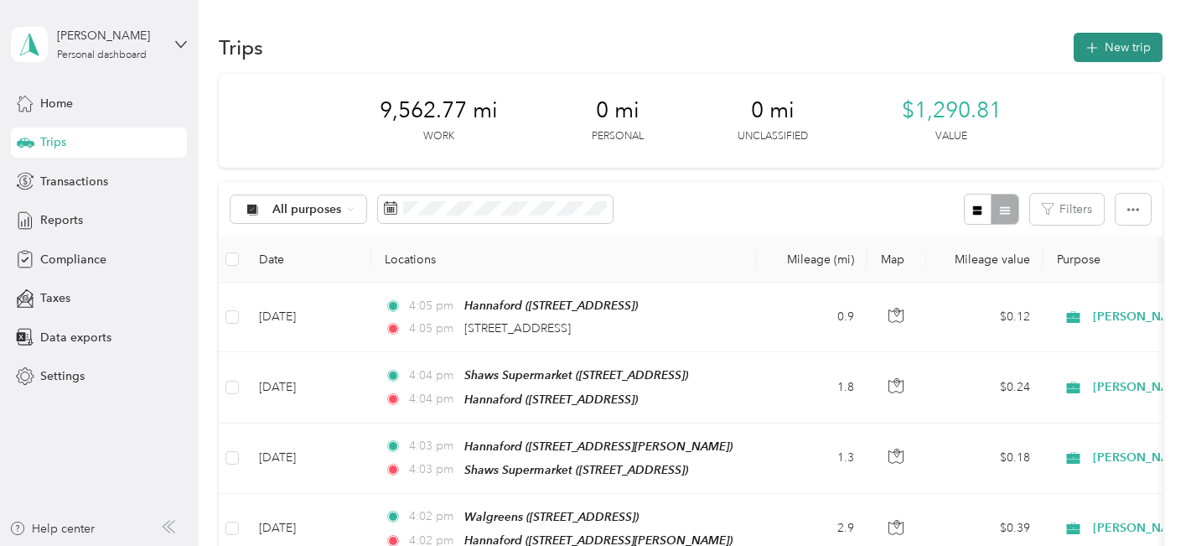
click at [1100, 52] on button "New trip" at bounding box center [1118, 47] width 89 height 29
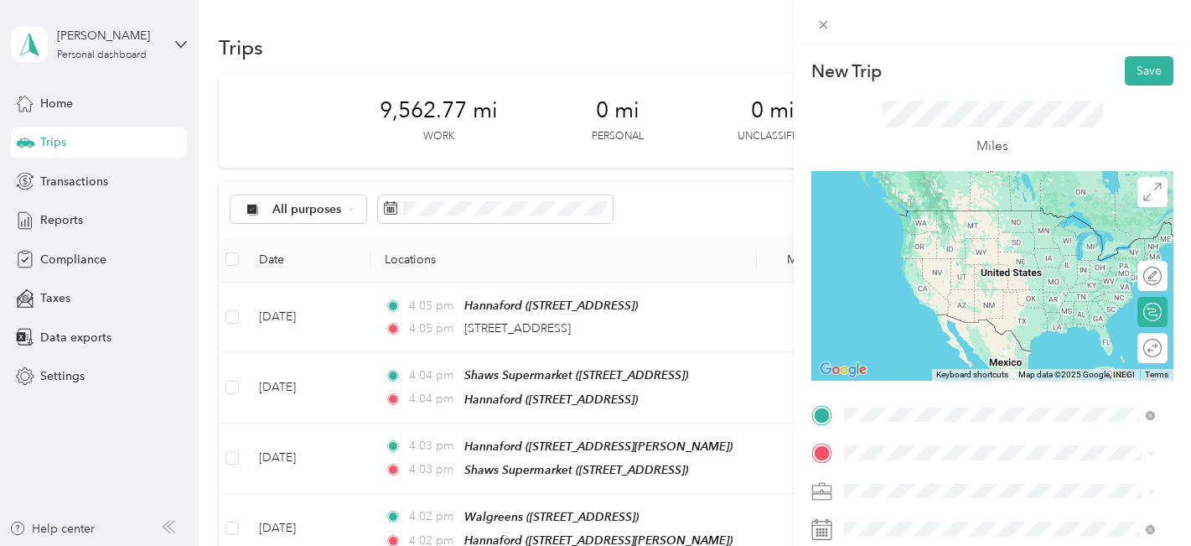
click at [896, 229] on div "TEAM Circle K [STREET_ADDRESS]" at bounding box center [929, 229] width 106 height 41
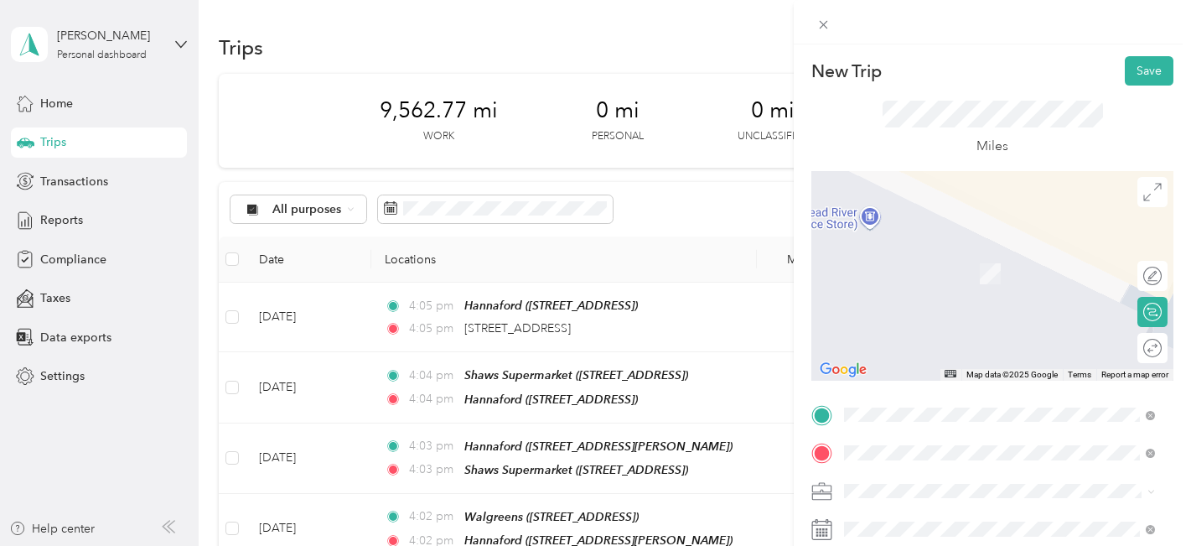
click at [884, 264] on button "TEAM" at bounding box center [902, 257] width 52 height 21
click at [884, 264] on div "TEAM Circle K [STREET_ADDRESS]" at bounding box center [929, 267] width 106 height 41
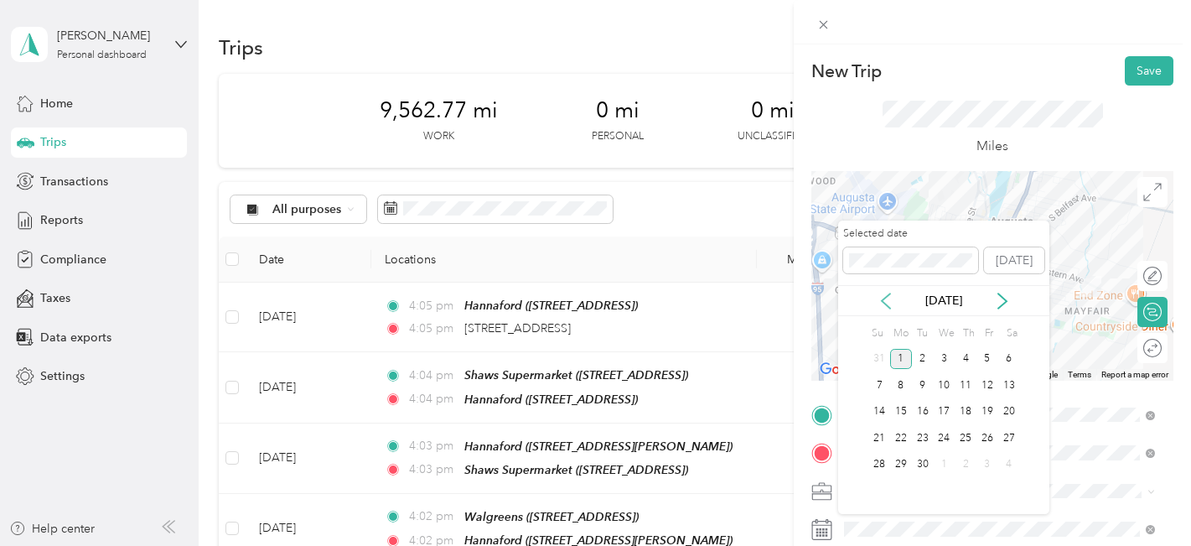
click at [889, 295] on icon at bounding box center [886, 301] width 17 height 17
click at [940, 468] on div "27" at bounding box center [944, 464] width 22 height 21
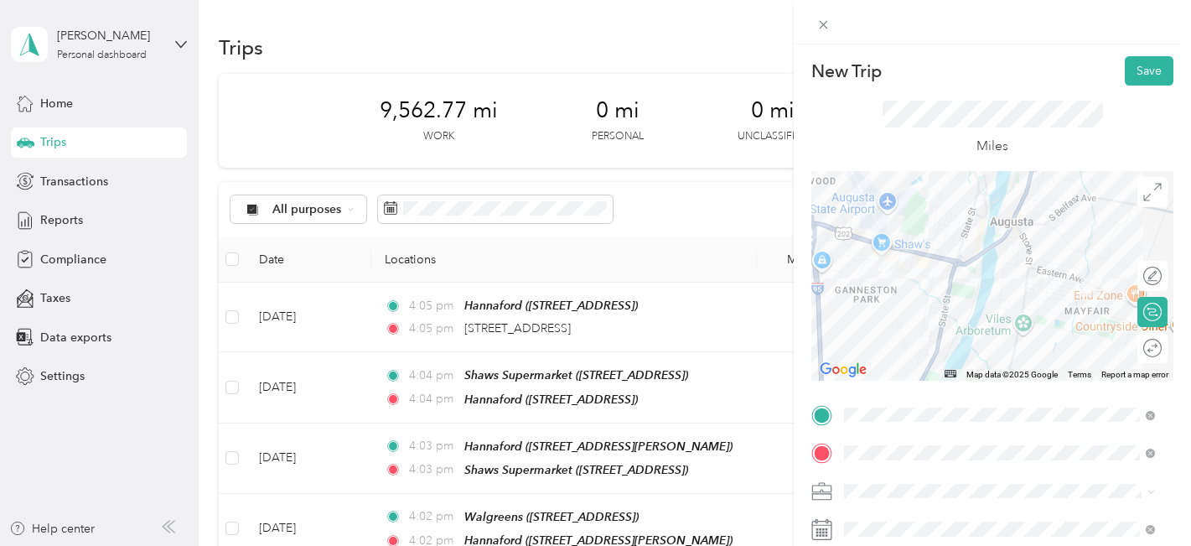
click at [940, 468] on div "27" at bounding box center [944, 460] width 22 height 21
click at [1125, 70] on button "Save" at bounding box center [1149, 70] width 49 height 29
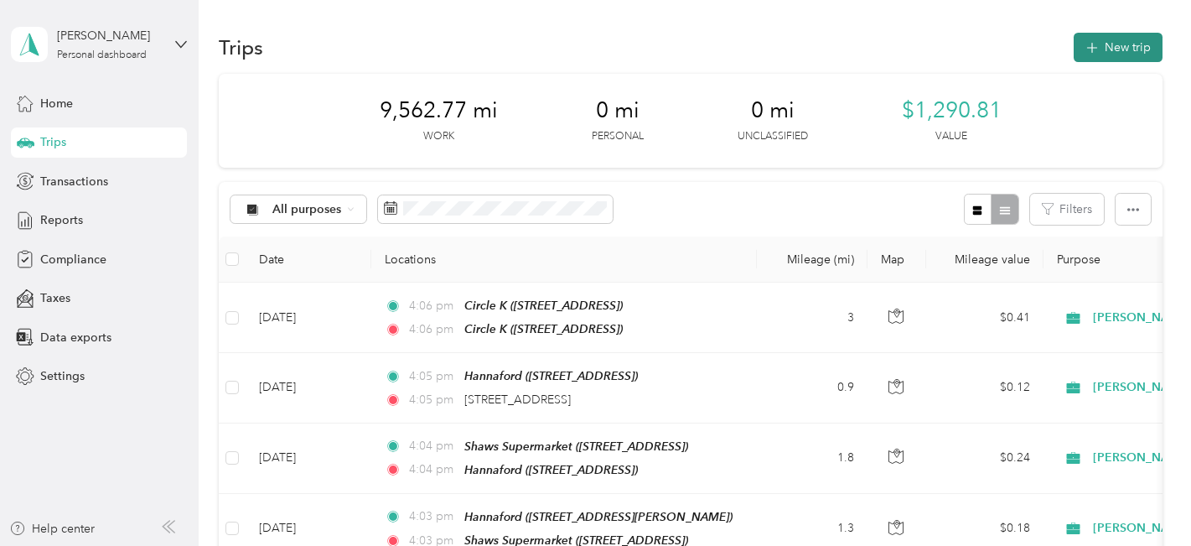
click at [1107, 47] on button "New trip" at bounding box center [1118, 47] width 89 height 29
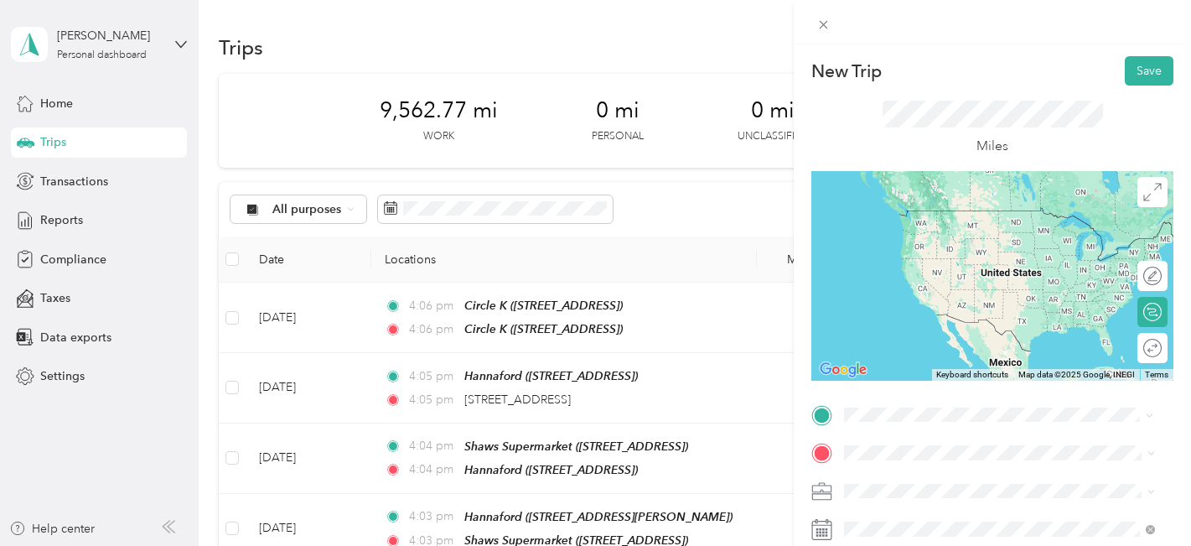
click at [923, 240] on span "[STREET_ADDRESS]" at bounding box center [929, 241] width 106 height 14
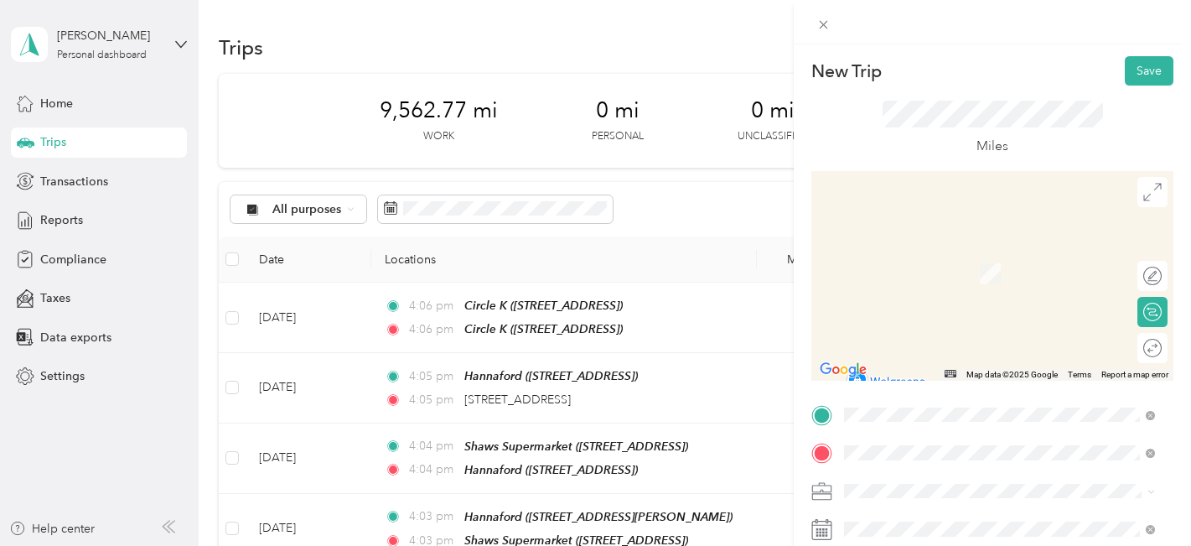
click at [909, 285] on div "TEAM Walgreens [STREET_ADDRESS][PERSON_NAME]" at bounding box center [934, 267] width 116 height 41
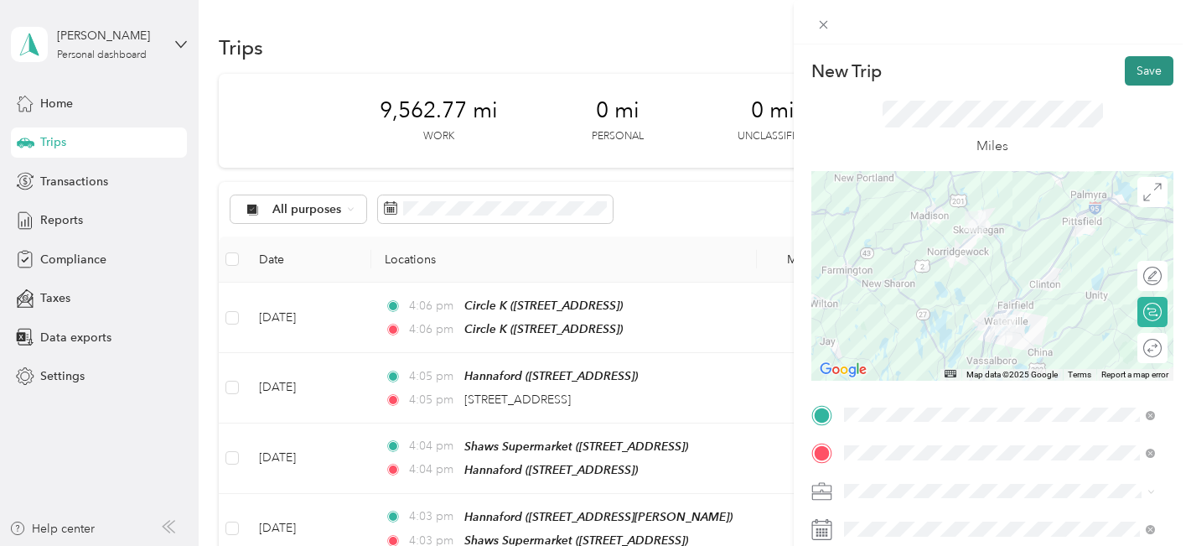
click at [1142, 74] on button "Save" at bounding box center [1149, 70] width 49 height 29
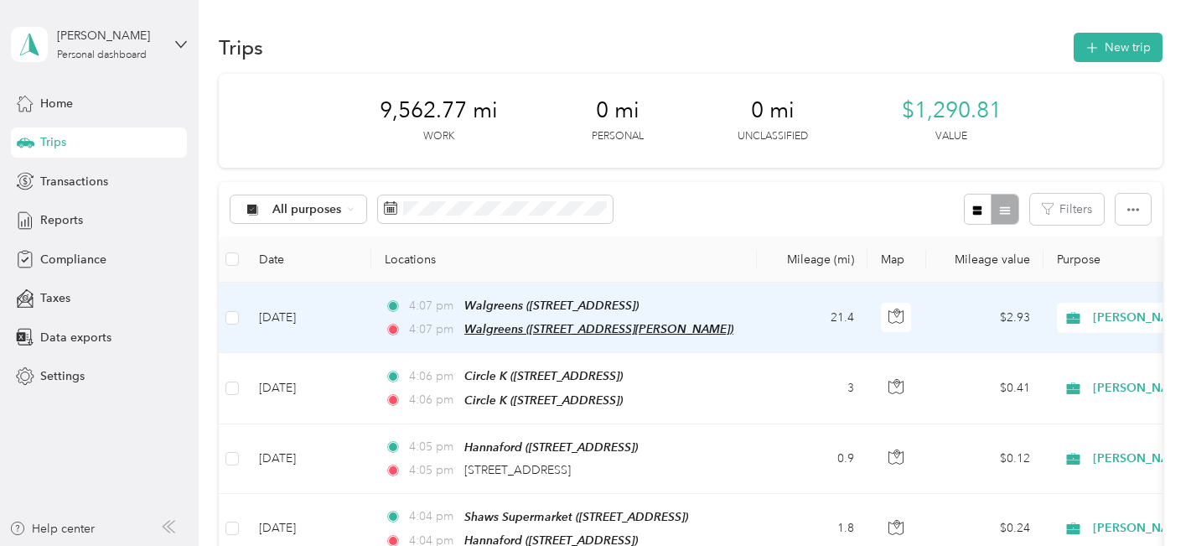
click at [515, 322] on span "Walgreens ([STREET_ADDRESS][PERSON_NAME])" at bounding box center [598, 328] width 269 height 13
click at [519, 285] on button "Edit Place" at bounding box center [516, 286] width 96 height 29
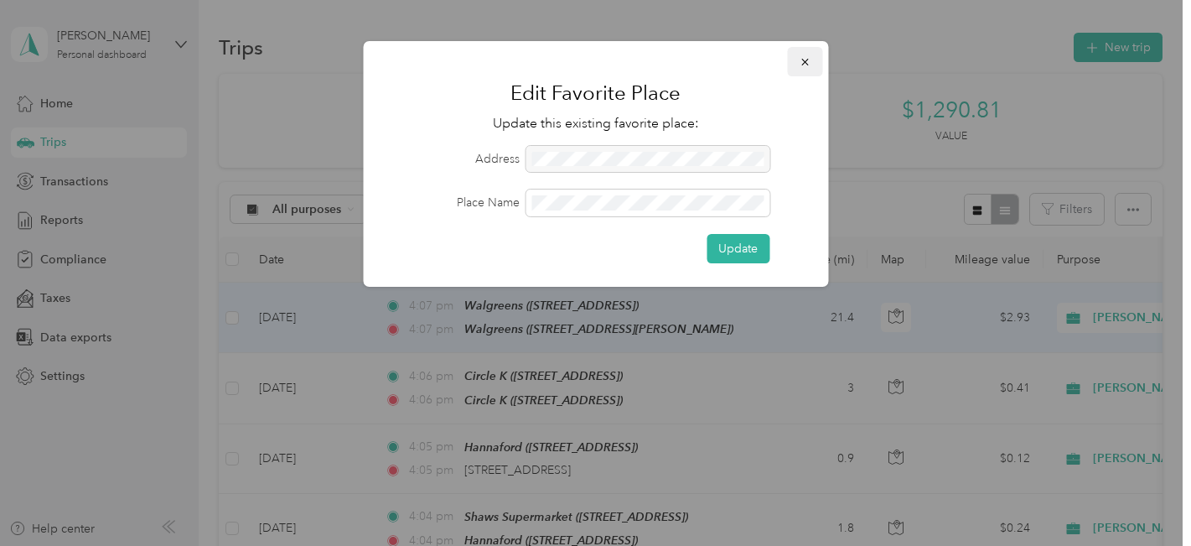
click at [807, 60] on icon "button" at bounding box center [805, 62] width 12 height 12
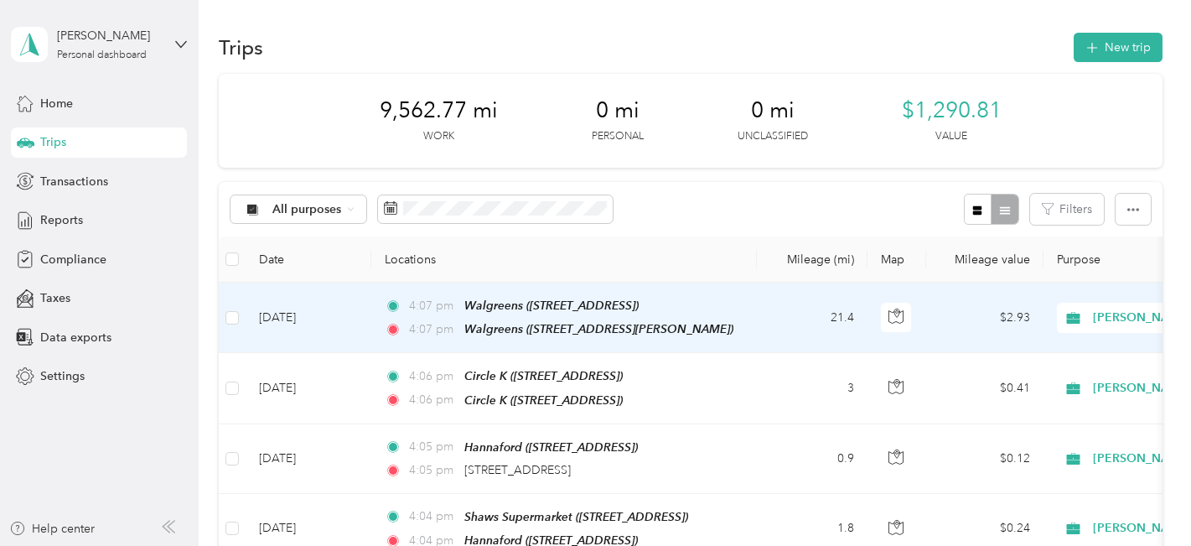
click at [311, 317] on td "[DATE]" at bounding box center [309, 317] width 126 height 70
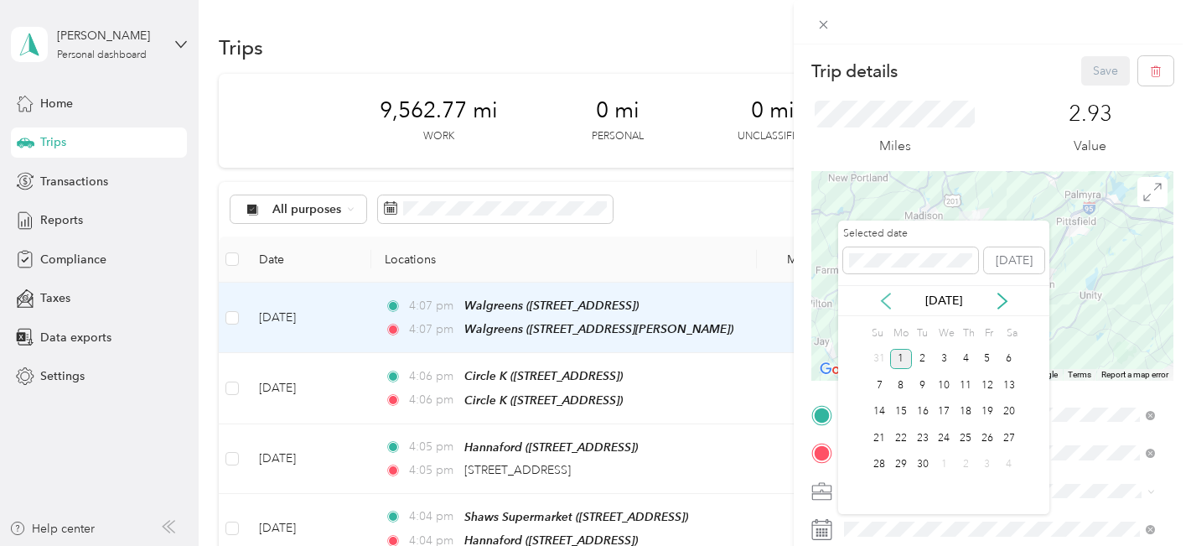
click at [888, 300] on icon at bounding box center [886, 301] width 17 height 17
click at [940, 463] on div "30" at bounding box center [944, 464] width 22 height 21
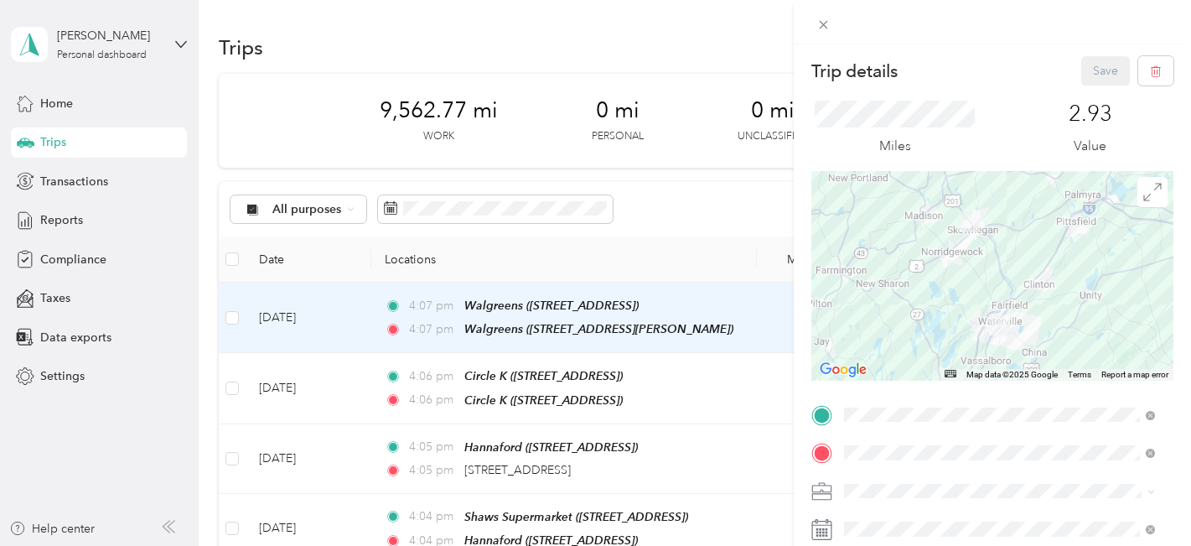
click at [940, 463] on div "30" at bounding box center [944, 464] width 22 height 21
click at [1089, 70] on button "Save" at bounding box center [1105, 70] width 49 height 29
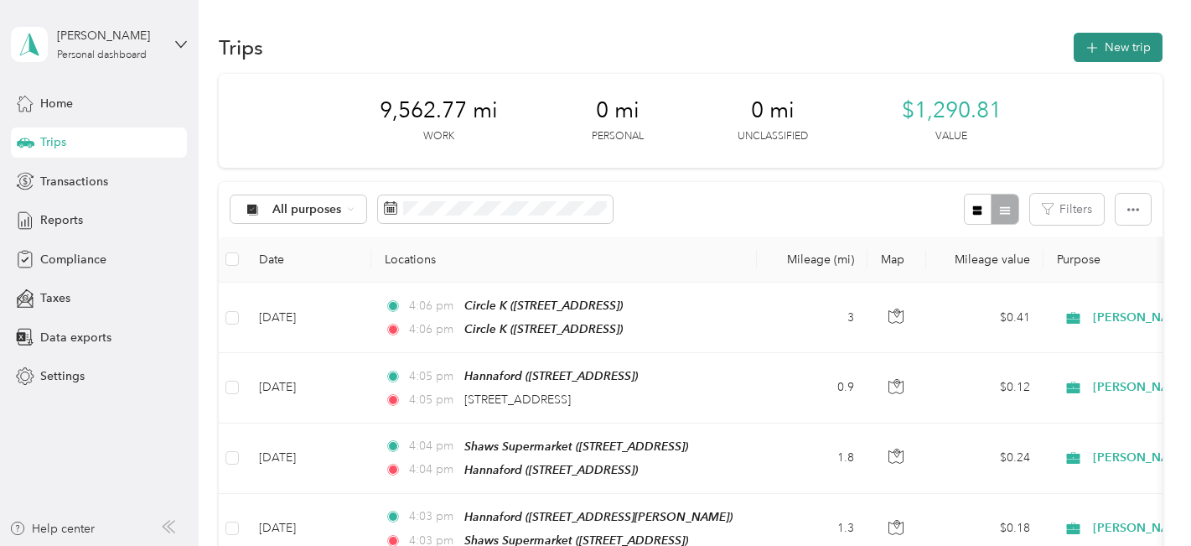
click at [1118, 49] on button "New trip" at bounding box center [1118, 47] width 89 height 29
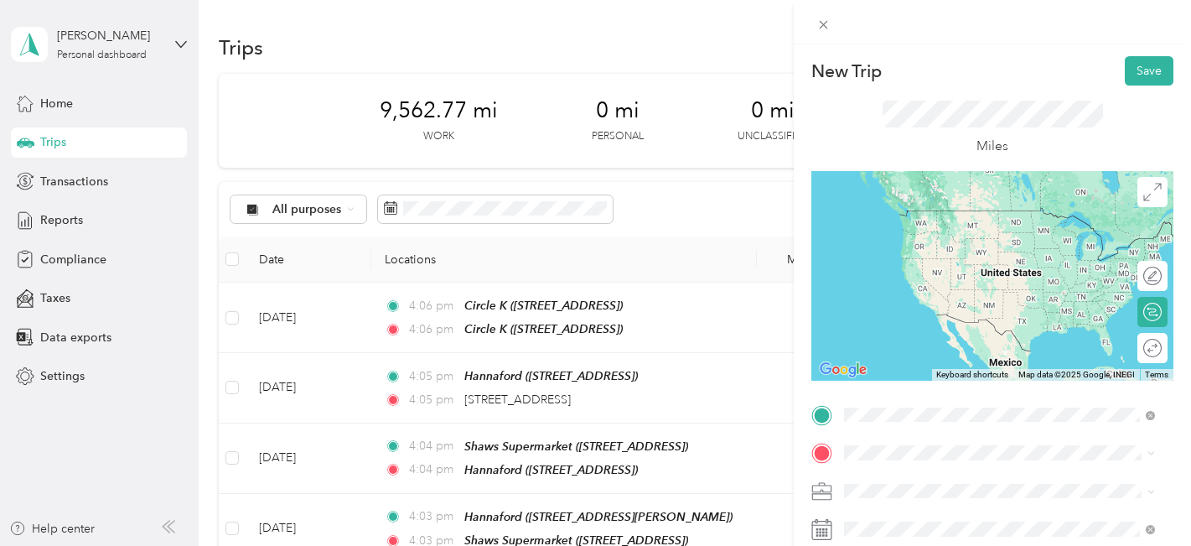
click at [936, 236] on span "[STREET_ADDRESS]" at bounding box center [929, 241] width 106 height 14
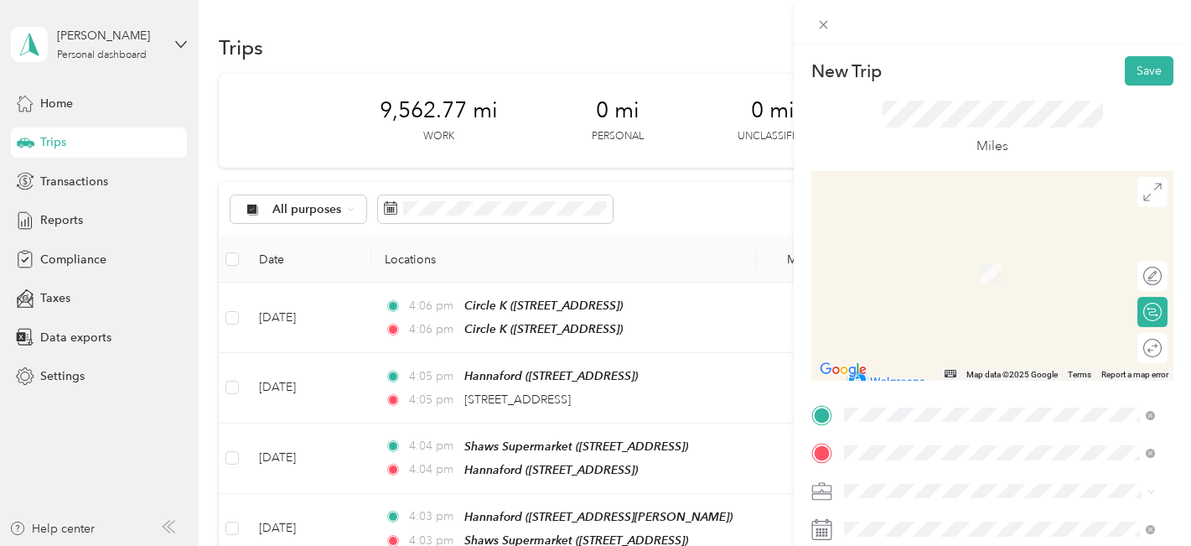
click at [950, 258] on strong "Walgreens" at bounding box center [963, 257] width 58 height 15
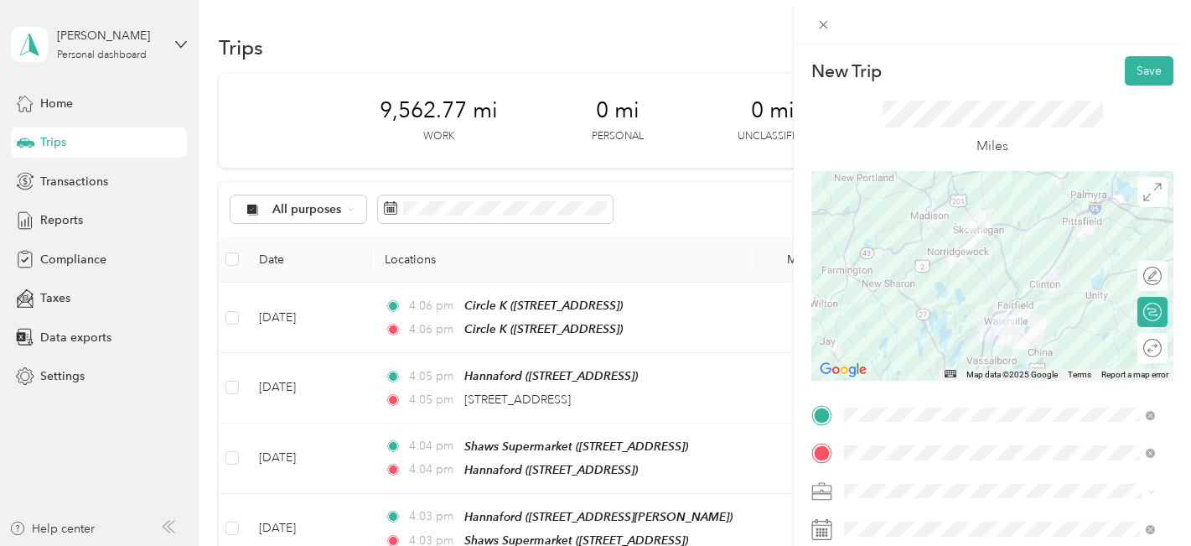
click at [817, 526] on icon at bounding box center [822, 526] width 20 height 0
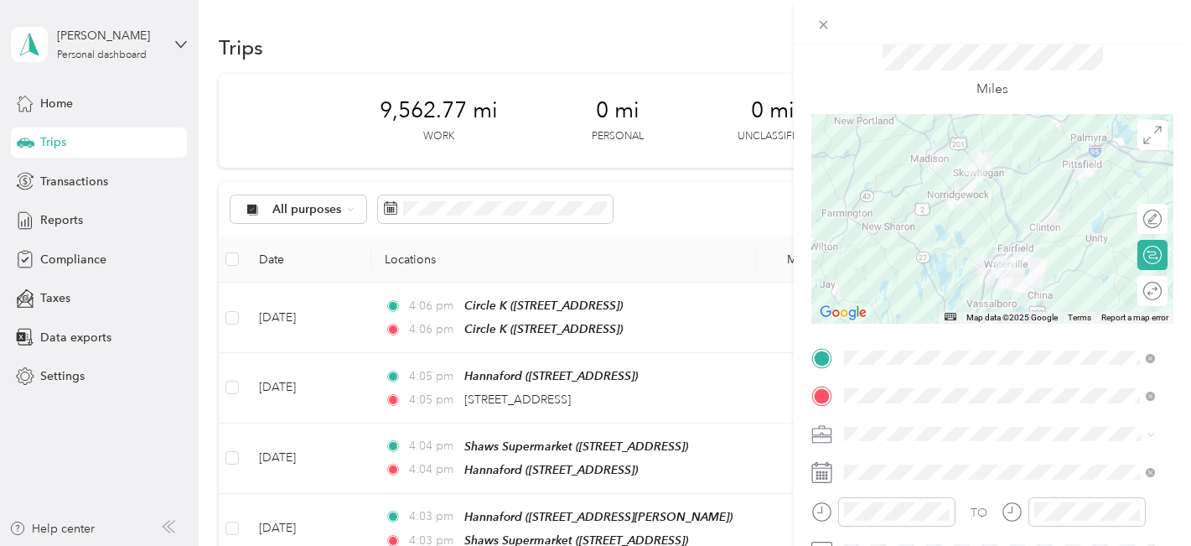
scroll to position [168, 0]
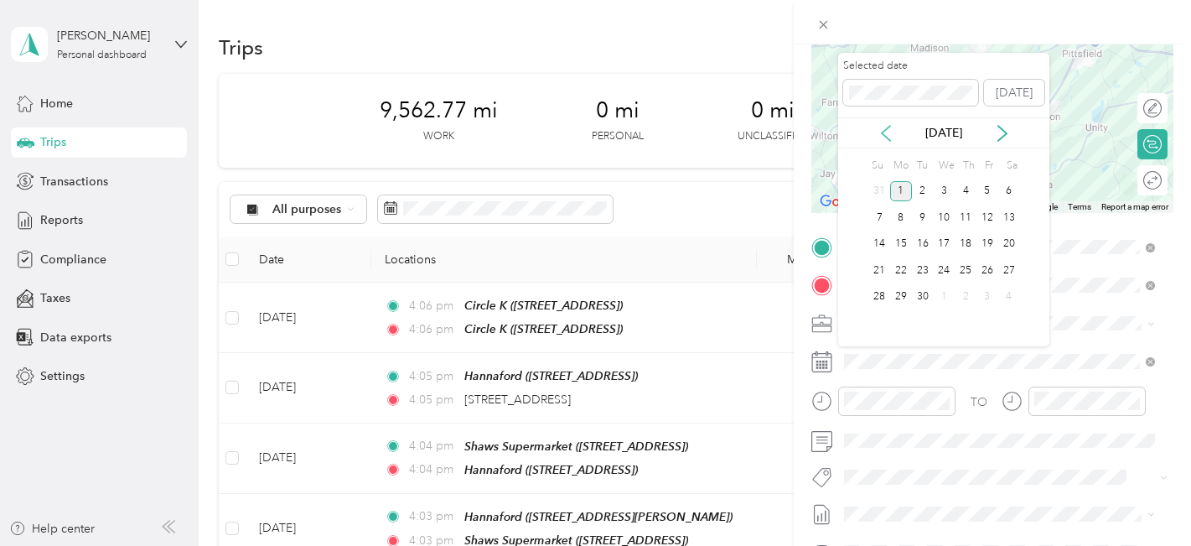
click at [884, 128] on icon at bounding box center [886, 133] width 17 height 17
click at [1011, 298] on div "30" at bounding box center [1009, 297] width 22 height 21
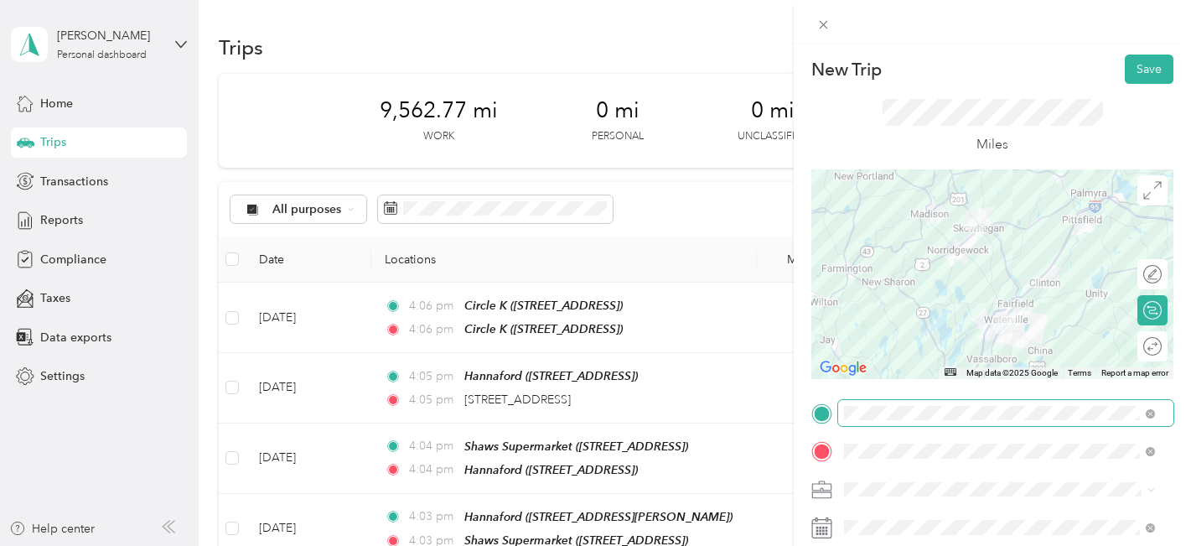
scroll to position [0, 0]
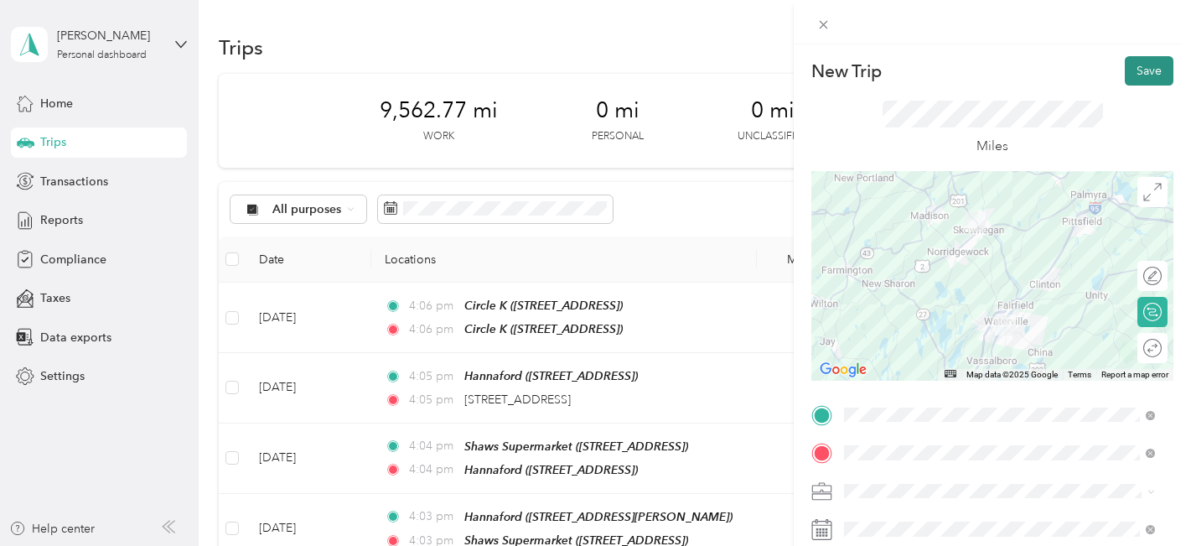
click at [1140, 68] on button "Save" at bounding box center [1149, 70] width 49 height 29
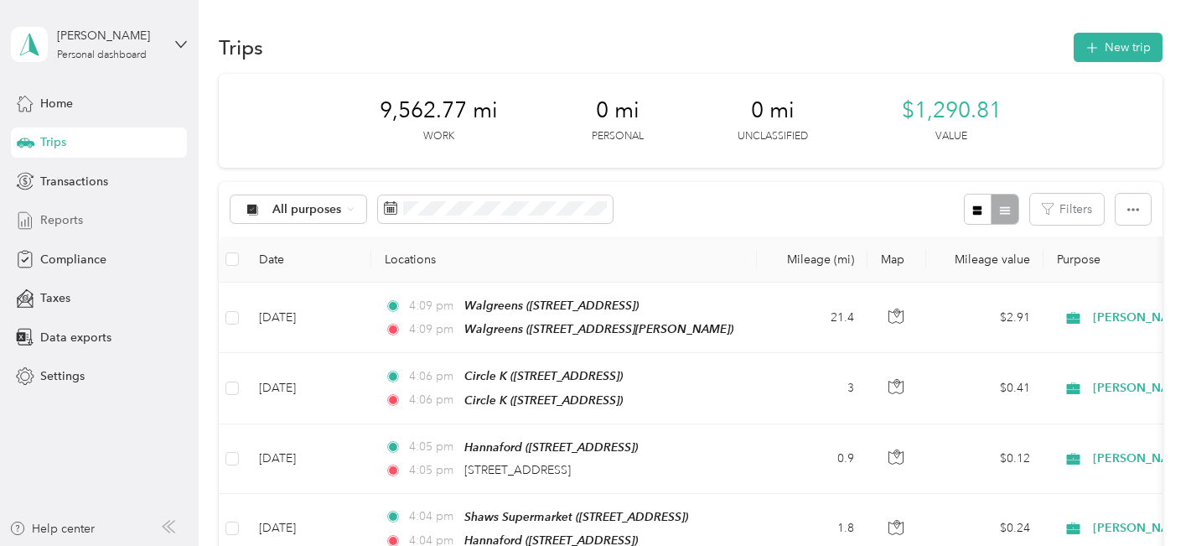
click at [68, 220] on span "Reports" at bounding box center [61, 220] width 43 height 18
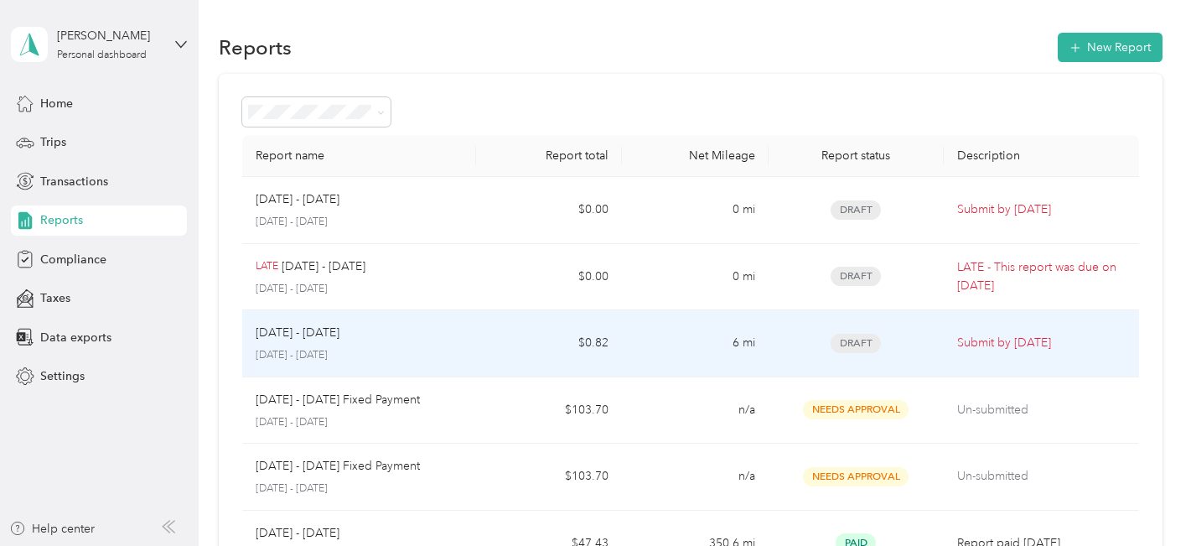
click at [298, 331] on p "[DATE] - [DATE]" at bounding box center [298, 333] width 84 height 18
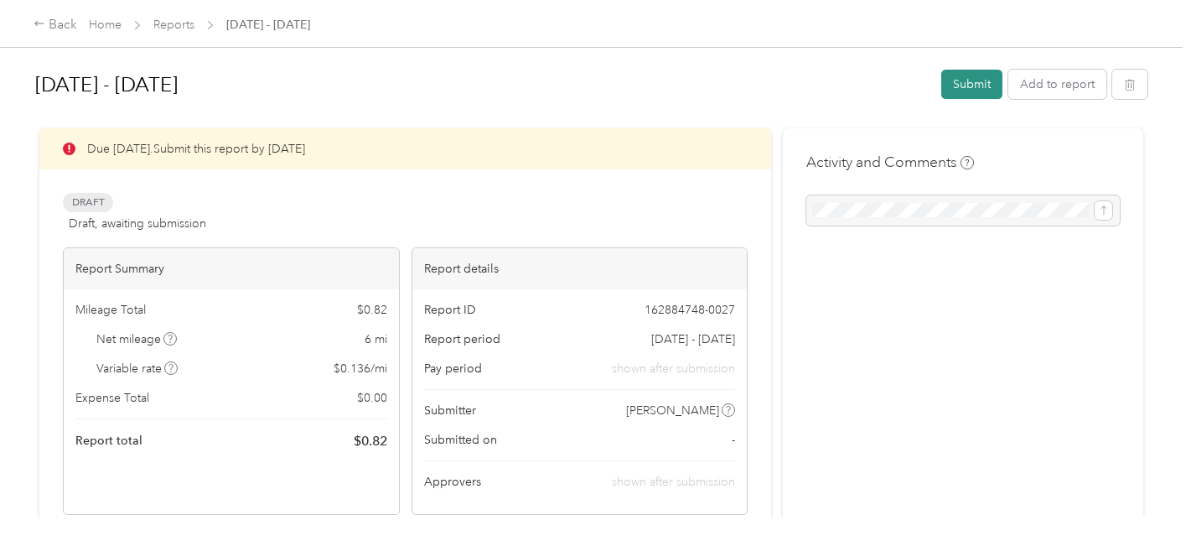
click at [962, 87] on button "Submit" at bounding box center [971, 84] width 61 height 29
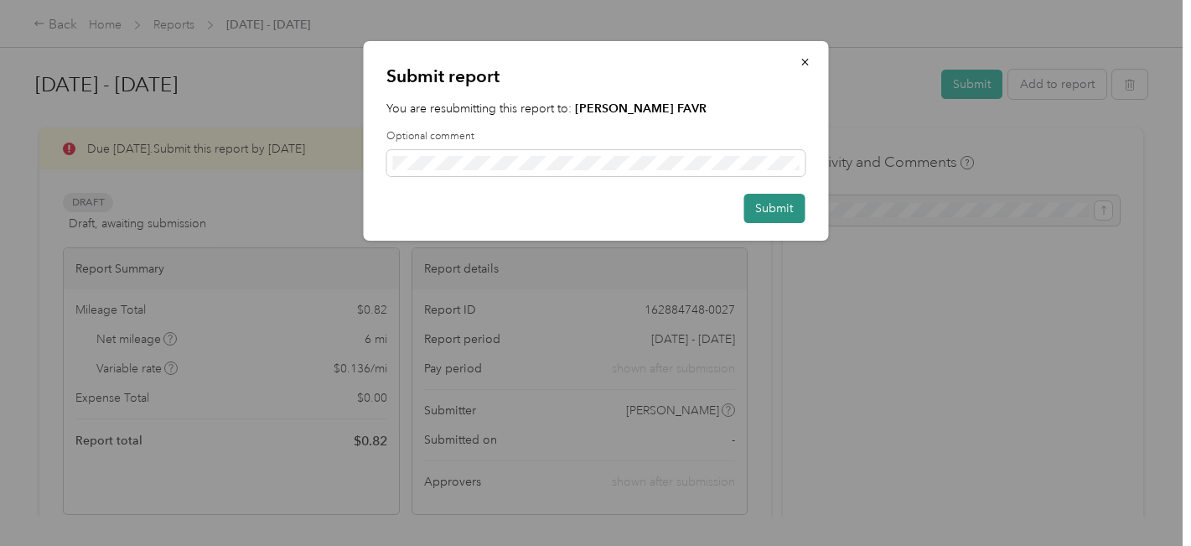
click at [774, 206] on button "Submit" at bounding box center [773, 208] width 61 height 29
click at [774, 205] on button "Submit" at bounding box center [773, 208] width 61 height 29
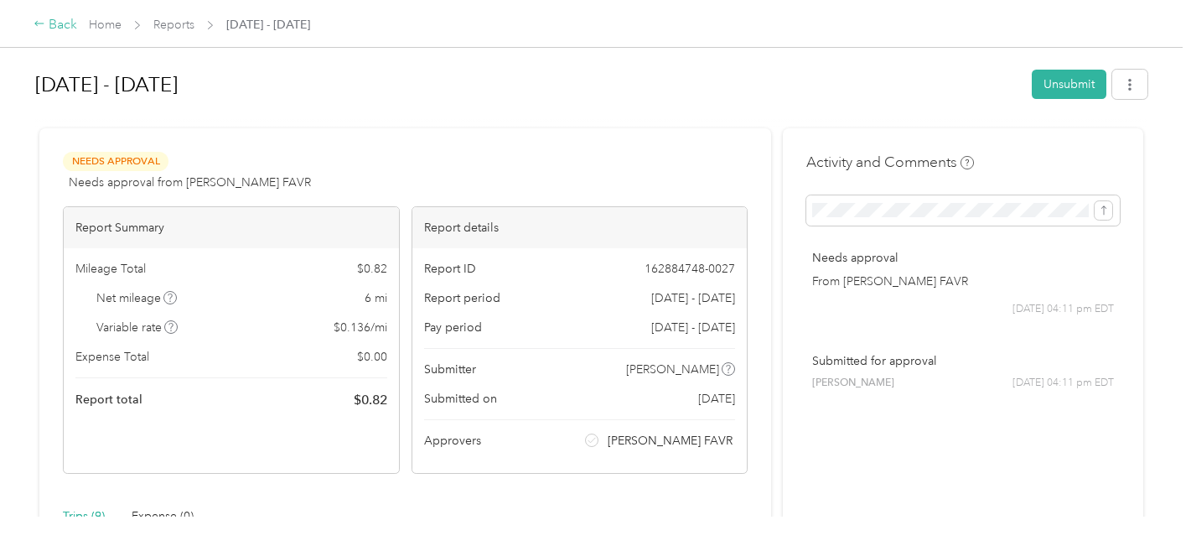
click at [54, 24] on div "Back" at bounding box center [56, 25] width 44 height 20
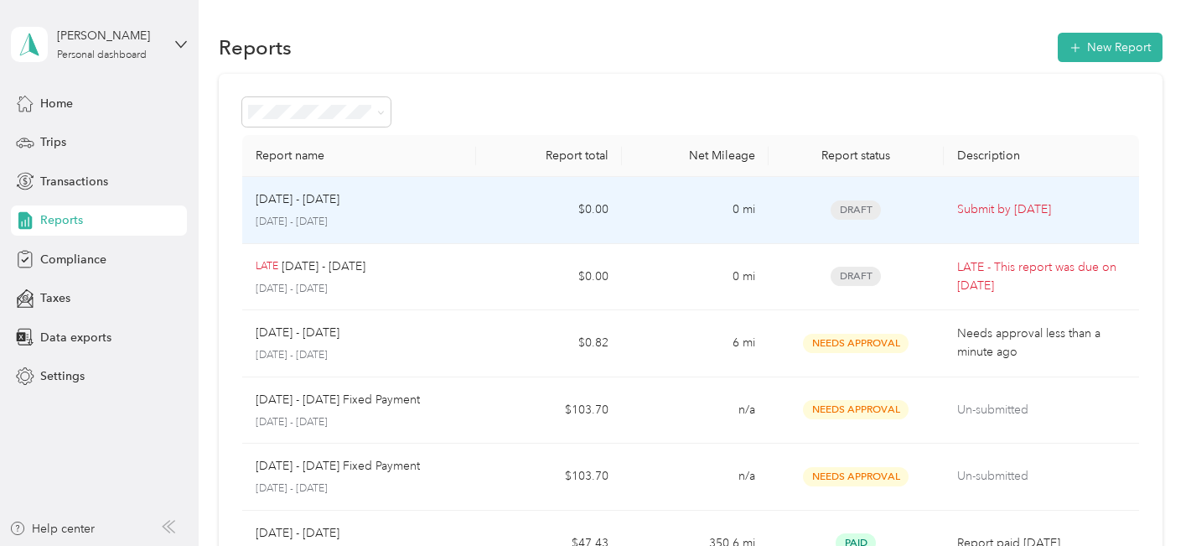
click at [327, 210] on div "[DATE] - [DATE] [DATE] - [DATE]" at bounding box center [359, 209] width 207 height 39
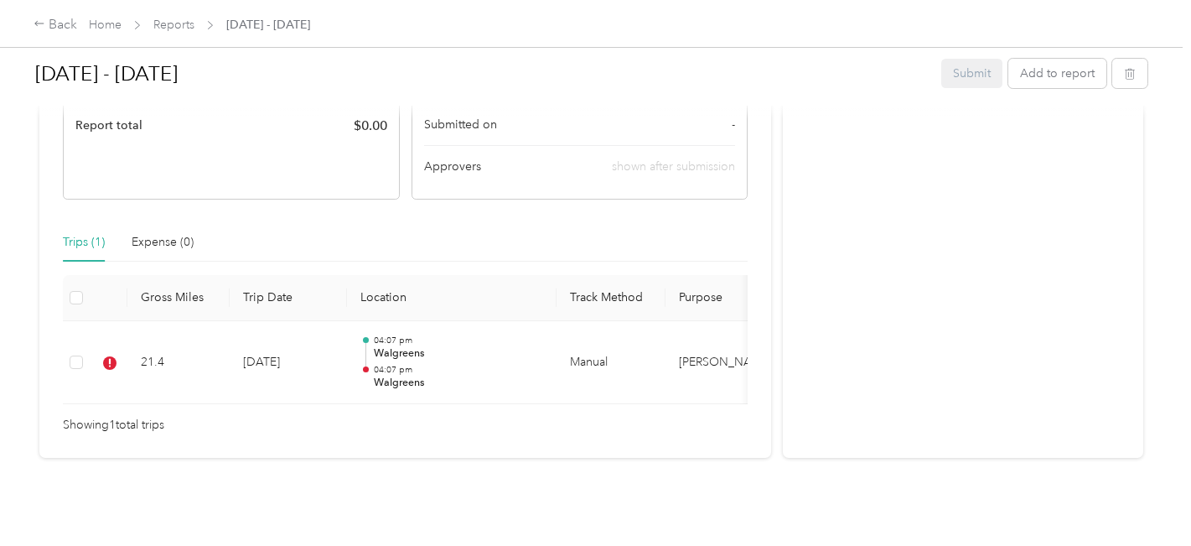
scroll to position [340, 0]
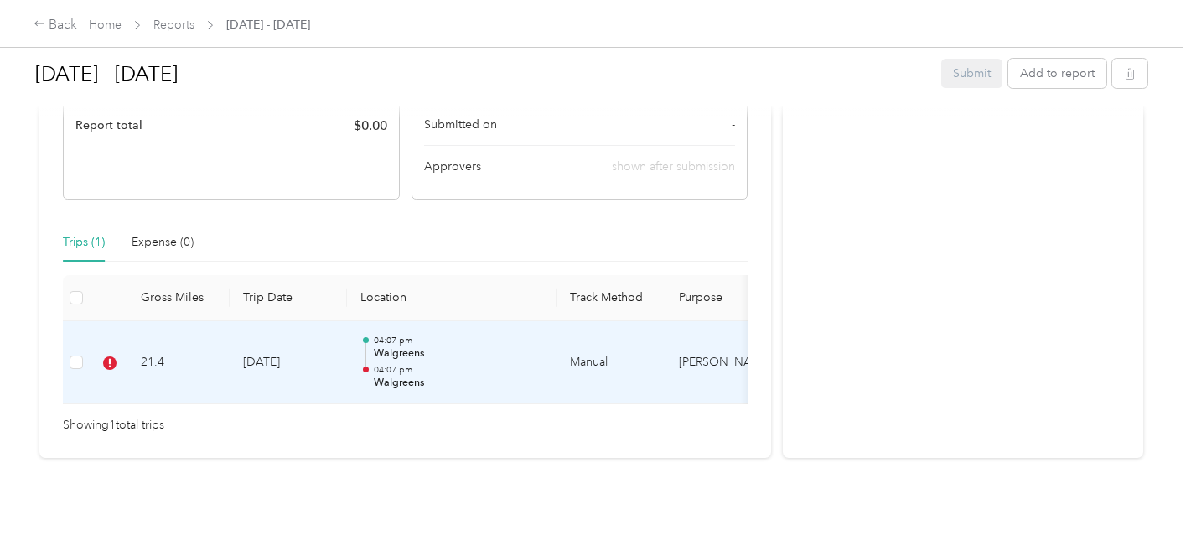
click at [614, 336] on td "Manual" at bounding box center [611, 363] width 109 height 84
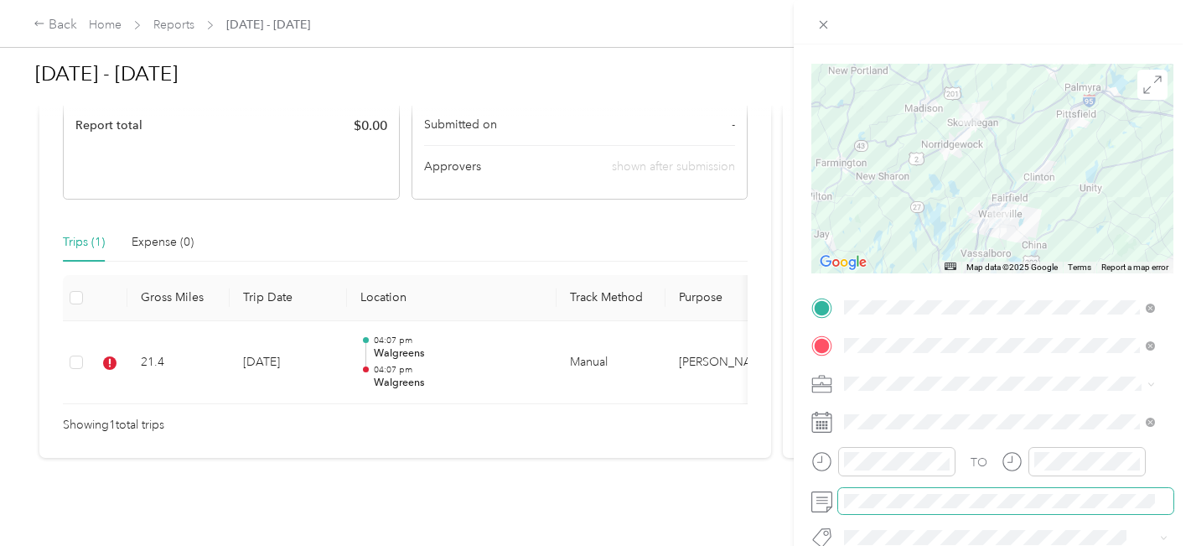
scroll to position [0, 0]
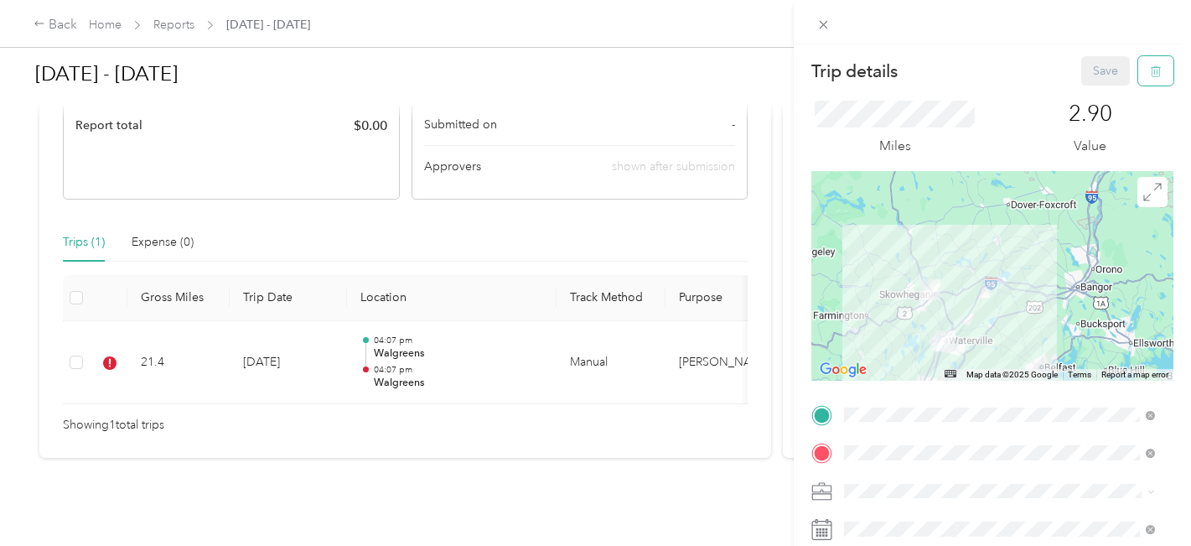
click at [1150, 65] on span "button" at bounding box center [1156, 71] width 12 height 14
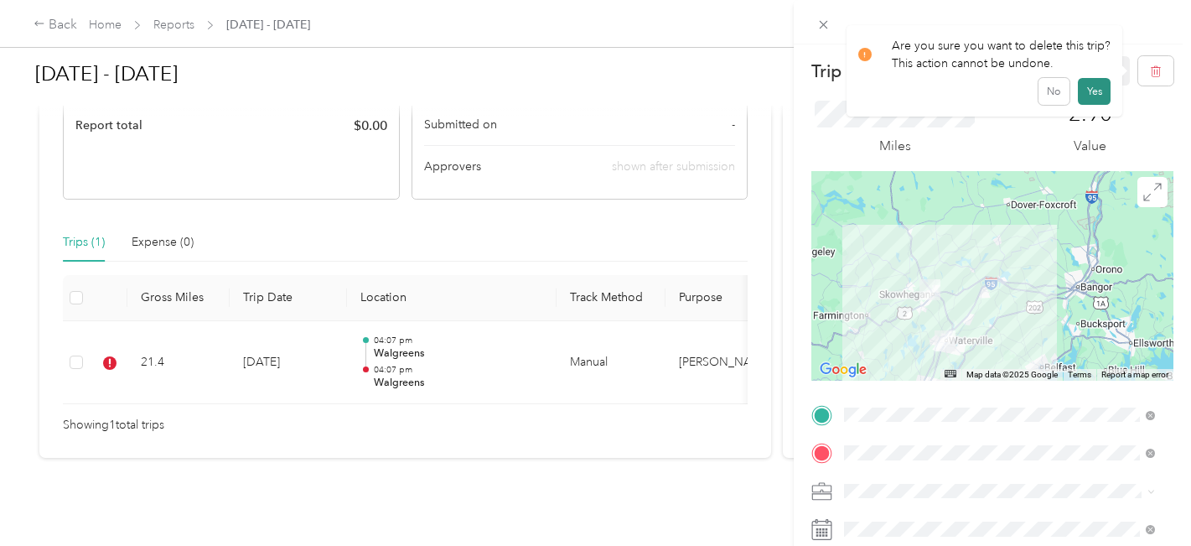
click at [1085, 88] on button "Yes" at bounding box center [1094, 91] width 33 height 27
